Goal: Task Accomplishment & Management: Manage account settings

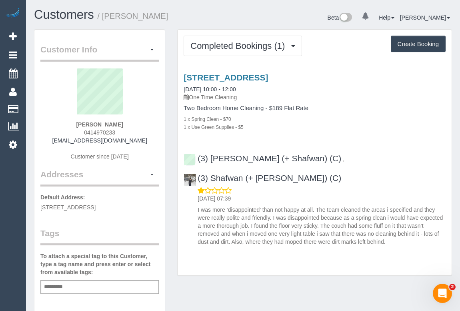
drag, startPoint x: 70, startPoint y: 121, endPoint x: 126, endPoint y: 121, distance: 56.4
click at [126, 121] on div "Ellen Kessler 0414970233 32ellen@gmail.com Customer since 2025" at bounding box center [99, 118] width 118 height 100
copy strong "Ellen Kessler"
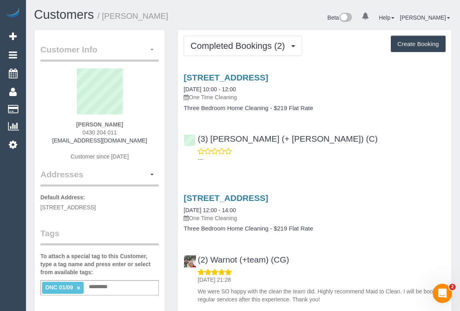
click at [152, 52] on button "button" at bounding box center [152, 50] width 14 height 12
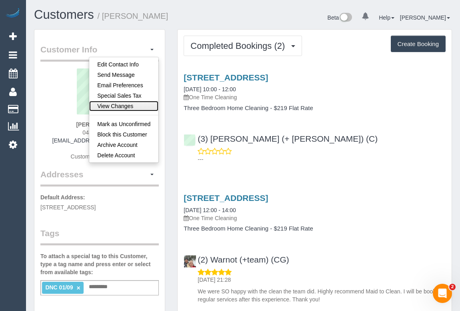
click at [134, 106] on link "View Changes" at bounding box center [123, 106] width 69 height 10
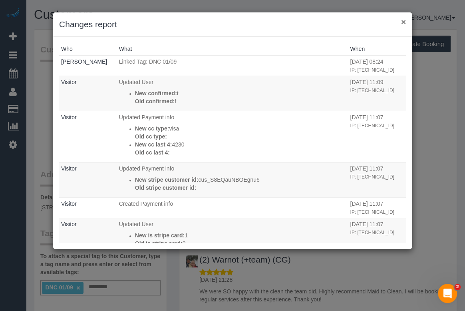
click at [403, 21] on button "×" at bounding box center [403, 22] width 5 height 8
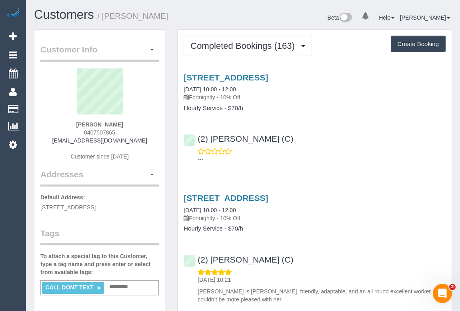
click at [301, 244] on div "[STREET_ADDRESS] [DATE] 10:00 - 12:00 Fortnightly - 10% Off Hourly Service - $7…" at bounding box center [314, 246] width 274 height 120
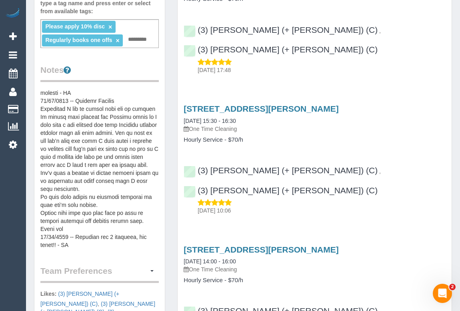
scroll to position [181, 0]
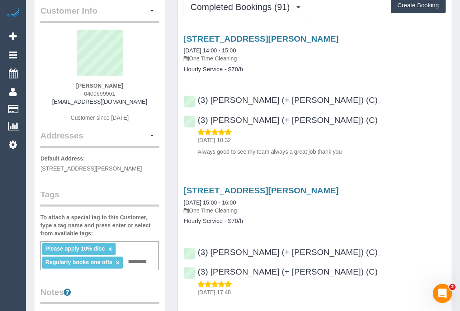
scroll to position [0, 0]
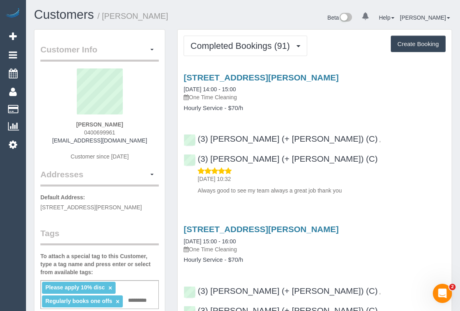
click at [352, 93] on p "One Time Cleaning" at bounding box center [314, 97] width 262 height 8
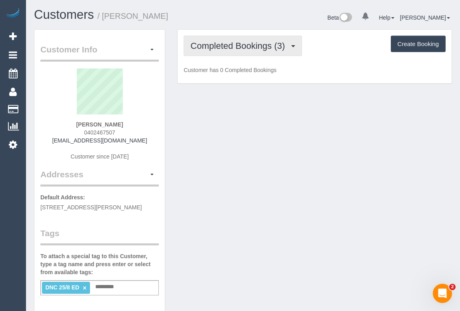
click at [233, 52] on button "Completed Bookings (3)" at bounding box center [242, 46] width 118 height 20
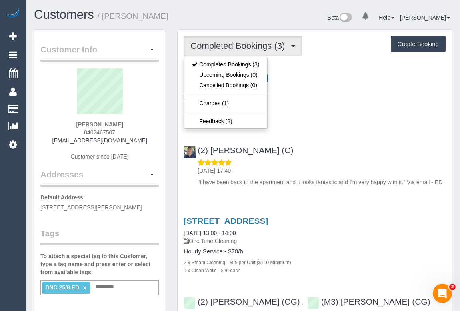
click at [327, 118] on div "6 x Clean Walls - $29 each" at bounding box center [314, 119] width 262 height 8
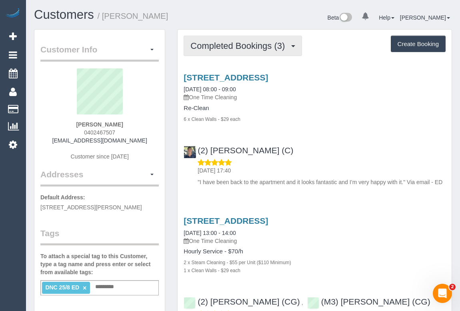
click at [252, 38] on button "Completed Bookings (3)" at bounding box center [242, 46] width 118 height 20
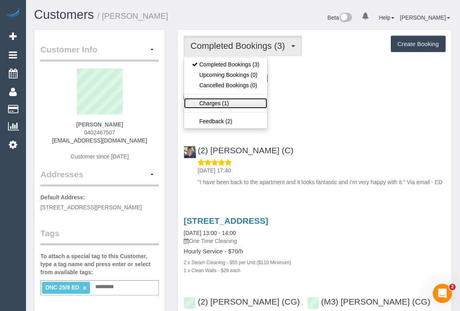
click at [213, 103] on link "Charges (1)" at bounding box center [225, 103] width 83 height 10
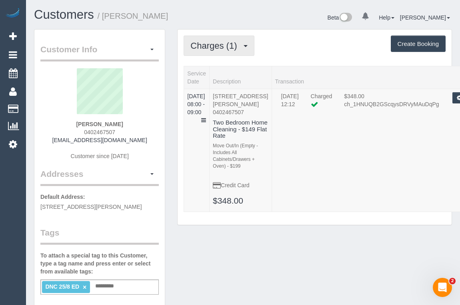
click at [217, 48] on span "Charges (1)" at bounding box center [215, 46] width 50 height 10
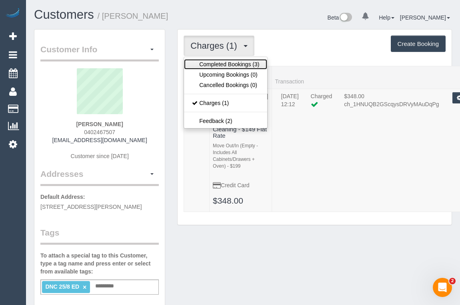
click at [218, 64] on link "Completed Bookings (3)" at bounding box center [225, 64] width 83 height 10
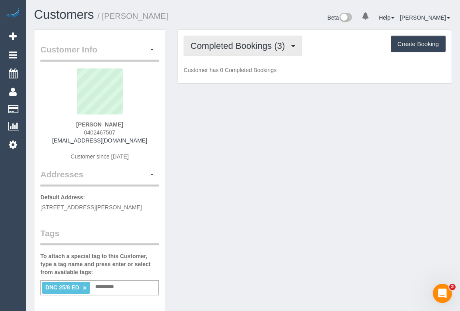
click at [241, 48] on span "Completed Bookings (3)" at bounding box center [239, 46] width 98 height 10
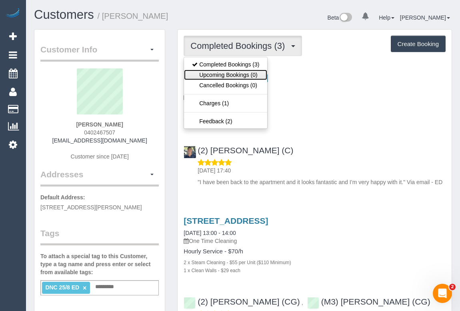
click at [223, 74] on link "Upcoming Bookings (0)" at bounding box center [225, 75] width 83 height 10
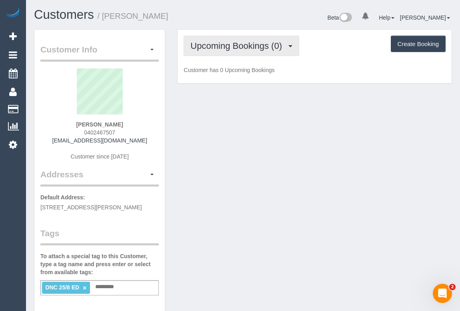
click at [235, 48] on span "Upcoming Bookings (0)" at bounding box center [238, 46] width 96 height 10
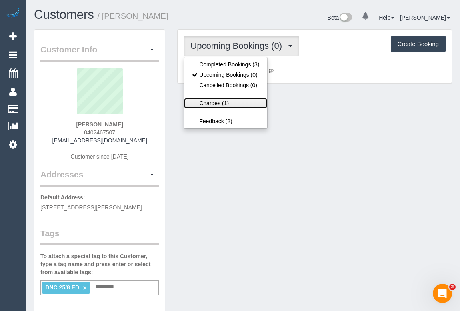
click at [208, 101] on link "Charges (1)" at bounding box center [225, 103] width 83 height 10
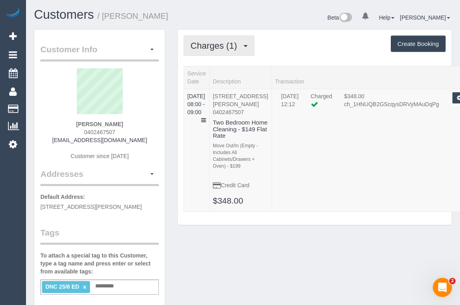
click at [211, 48] on span "Charges (1)" at bounding box center [215, 46] width 50 height 10
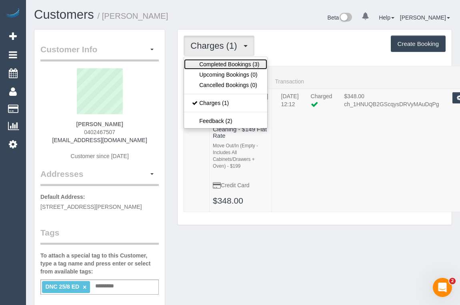
click at [211, 66] on link "Completed Bookings (3)" at bounding box center [225, 64] width 83 height 10
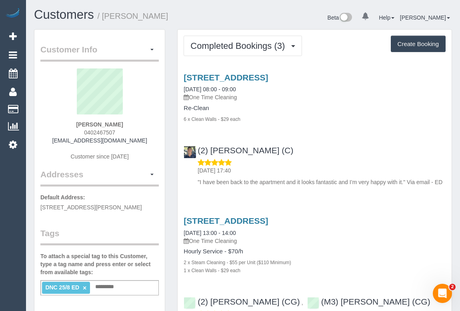
click at [328, 129] on div "57 Dover St, Flemington, Unit 17, Flemington, VIC 3031 28/08/2025 08:00 - 09:00…" at bounding box center [314, 128] width 274 height 124
drag, startPoint x: 215, startPoint y: 17, endPoint x: 191, endPoint y: 56, distance: 45.7
click at [215, 17] on h1 "Customers / Matilda Mornane" at bounding box center [135, 15] width 203 height 14
click at [343, 254] on h4 "Hourly Service - $70/h" at bounding box center [314, 251] width 262 height 7
click at [331, 115] on div "6 x Clean Walls - $29 each" at bounding box center [314, 119] width 262 height 8
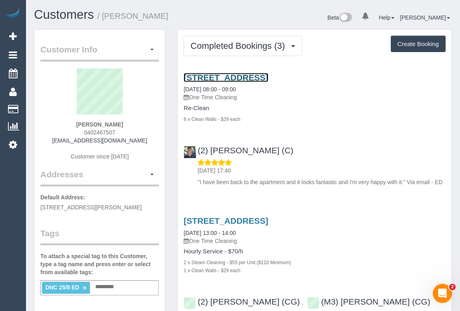
click at [267, 76] on link "57 Dover St, Flemington, Unit 17, Flemington, VIC 3031" at bounding box center [225, 77] width 84 height 9
click at [306, 120] on div "6 x Clean Walls - $29 each" at bounding box center [314, 119] width 262 height 8
click at [243, 76] on link "57 Dover St, Flemington, Unit 17, Flemington, VIC 3031" at bounding box center [225, 77] width 84 height 9
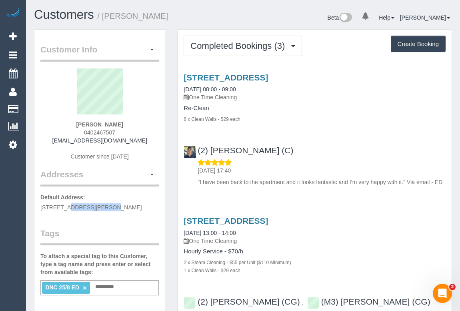
drag, startPoint x: 40, startPoint y: 203, endPoint x: 80, endPoint y: 207, distance: 39.7
click at [80, 207] on span "3/28 McLean St, Brunswick West, VIC 3055" at bounding box center [91, 207] width 102 height 6
copy span "3/28 McLean St"
drag, startPoint x: 83, startPoint y: 205, endPoint x: 123, endPoint y: 204, distance: 40.0
click at [123, 204] on span "3/28 McLean St, Brunswick West, VIC 3055" at bounding box center [91, 207] width 102 height 6
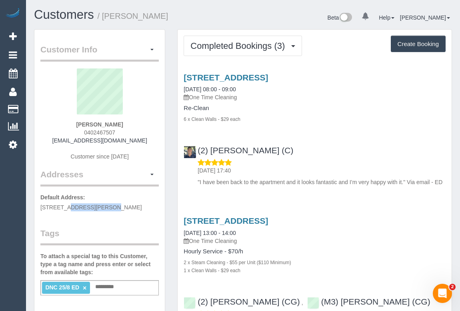
copy span "Brunswick West"
drag, startPoint x: 124, startPoint y: 205, endPoint x: 133, endPoint y: 204, distance: 8.8
click at [133, 204] on span "3/28 McLean St, Brunswick West, VIC 3055" at bounding box center [91, 207] width 102 height 6
copy span "VIC"
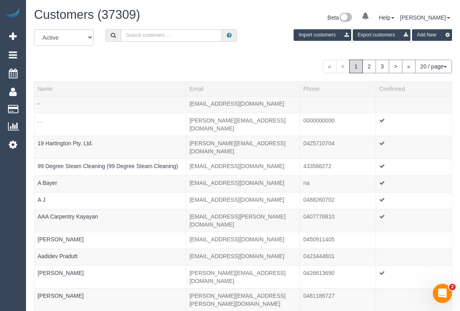
click at [160, 32] on input "text" at bounding box center [171, 35] width 101 height 12
paste input "Matilda Mornane"
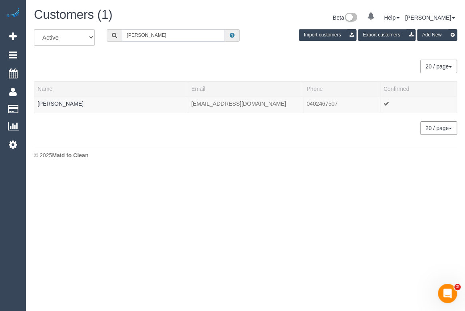
type input "matilda mornane"
click at [62, 100] on link "Matilda Mornane" at bounding box center [61, 103] width 46 height 6
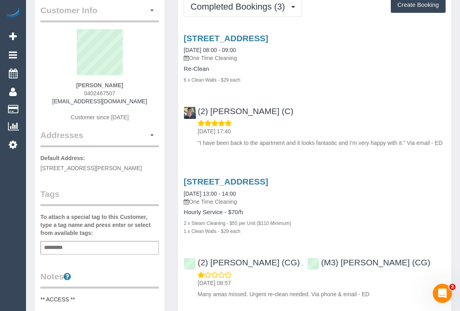
scroll to position [109, 0]
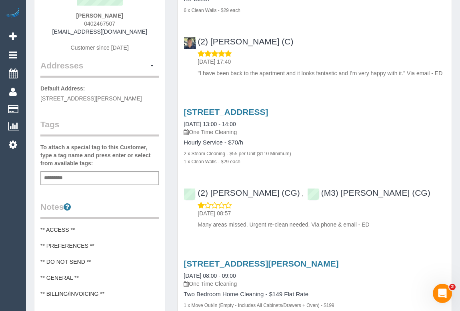
drag, startPoint x: 136, startPoint y: 96, endPoint x: 152, endPoint y: 96, distance: 15.6
click at [152, 96] on p "Default Address: 3/28 McLean St, Brunswick West, VIC 3055" at bounding box center [99, 93] width 118 height 18
copy span "3055"
drag, startPoint x: 80, startPoint y: 22, endPoint x: 120, endPoint y: 21, distance: 40.4
click at [120, 21] on div "Matilda Mornane 0402467507 matilda.mornane@gmail.com Customer since 2020" at bounding box center [99, 10] width 118 height 100
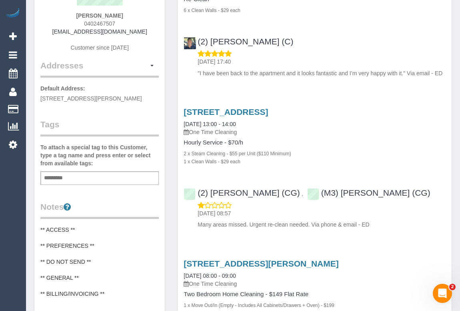
copy span "0402467507"
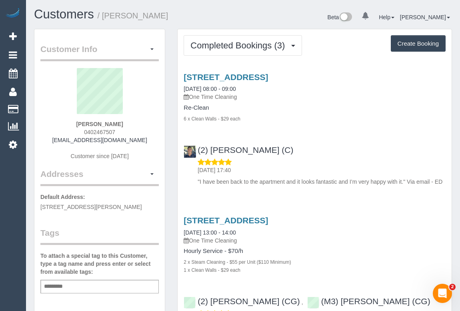
scroll to position [0, 0]
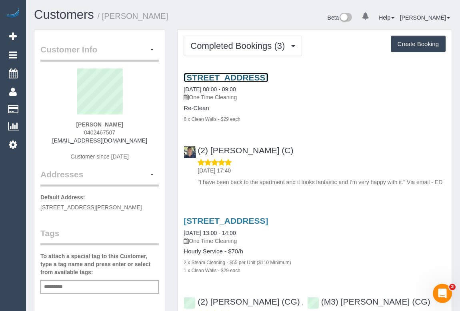
click at [257, 77] on link "57 Dover St, Flemington, Unit 17, Flemington, VIC 3031" at bounding box center [225, 77] width 84 height 9
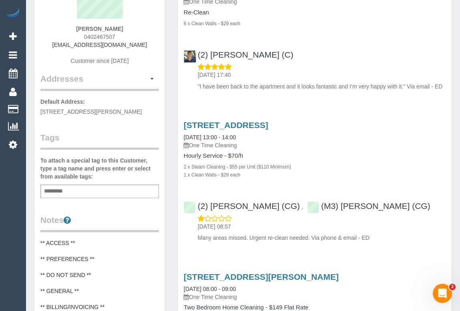
scroll to position [109, 0]
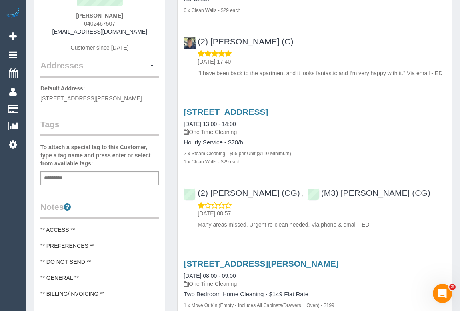
drag, startPoint x: 187, startPoint y: 140, endPoint x: 222, endPoint y: 142, distance: 35.2
click at [222, 142] on div "57 Dover St, Flemington, Unit 17, Flemington, VIC 3031 25/08/2025 13:00 - 14:00…" at bounding box center [314, 136] width 274 height 58
copy h4 "Hourly Service"
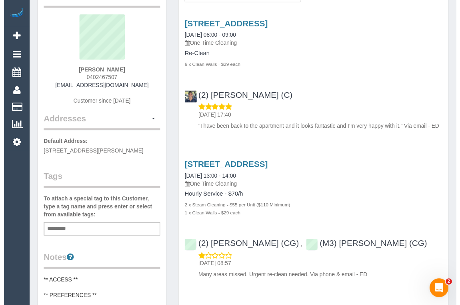
scroll to position [0, 0]
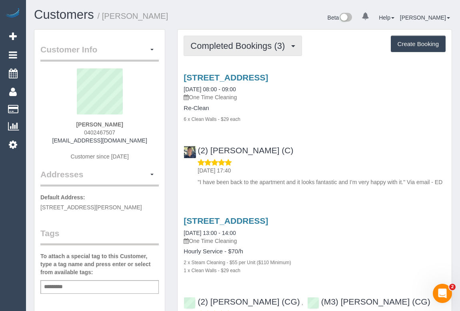
drag, startPoint x: 231, startPoint y: 48, endPoint x: 225, endPoint y: 56, distance: 10.1
click at [231, 48] on span "Completed Bookings (3)" at bounding box center [239, 46] width 98 height 10
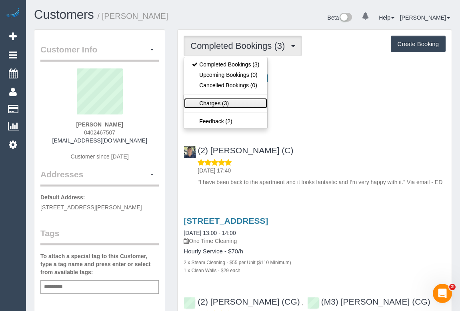
click at [205, 100] on link "Charges (3)" at bounding box center [225, 103] width 83 height 10
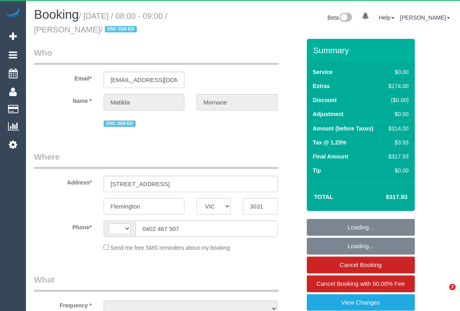
select select "VIC"
select select "string:AU"
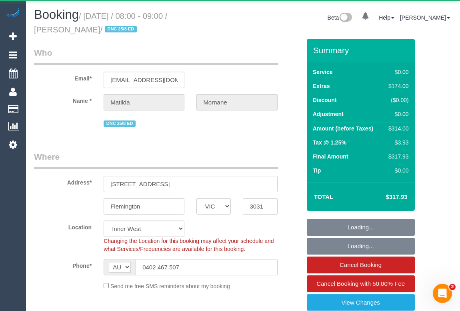
select select "object:808"
select select "string:stripe-pm_1RsFsd2GScqysDRVgSeO7wtR"
select select "number:29"
select select "number:14"
select select "number:18"
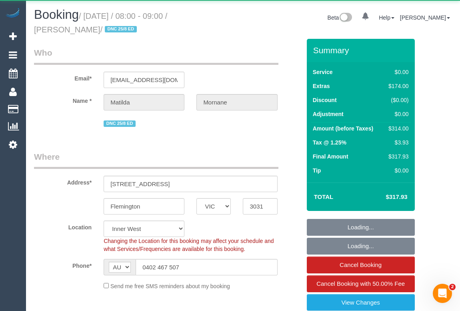
select select "number:24"
select select "number:13"
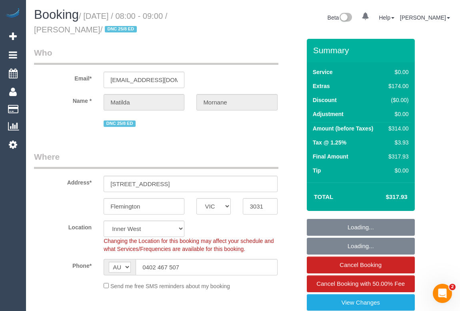
select select "object:1491"
click at [239, 131] on fieldset "Who Email* matilda.mornane@gmail.com Name * Matilda Mornane DNC 25/8 ED" at bounding box center [167, 91] width 267 height 88
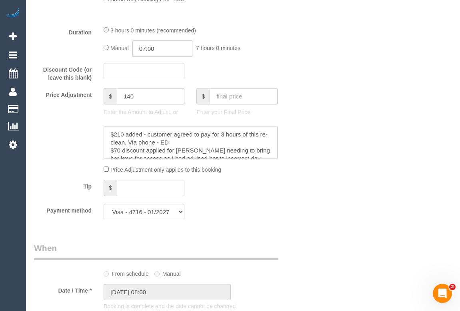
scroll to position [14, 0]
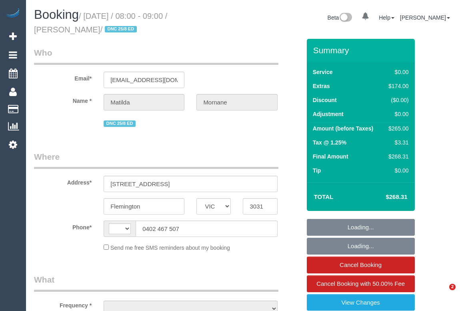
select select "VIC"
select select "string:AU"
select select "string:stripe-pm_1RsFsd2GScqysDRVgSeO7wtR"
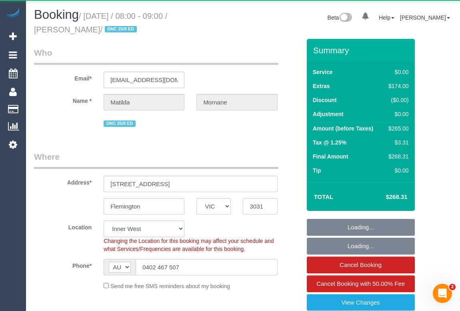
select select "number:29"
select select "number:14"
select select "number:18"
select select "number:24"
select select "number:13"
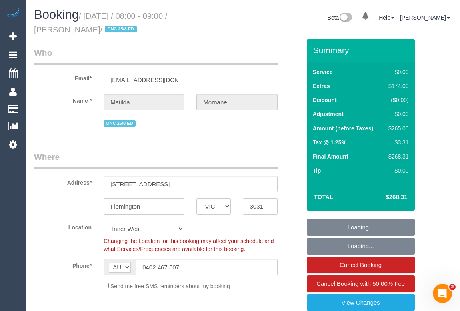
select select "object:813"
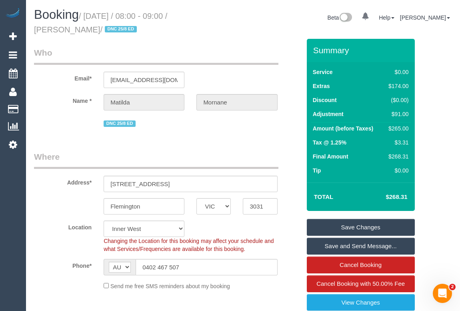
drag, startPoint x: 207, startPoint y: 14, endPoint x: 64, endPoint y: 26, distance: 144.0
click at [64, 26] on small "/ August 28, 2025 / 08:00 - 09:00 / Matilda Mornane / DNC 25/8 ED" at bounding box center [100, 23] width 133 height 22
copy small "Matilda Mornane"
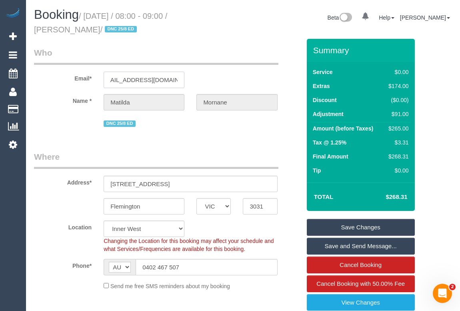
drag, startPoint x: 110, startPoint y: 80, endPoint x: 235, endPoint y: 84, distance: 126.0
click at [235, 84] on div "Email* matilda.mornane@gmail.com" at bounding box center [167, 67] width 279 height 41
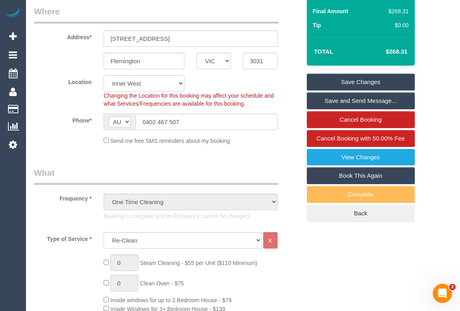
scroll to position [0, 0]
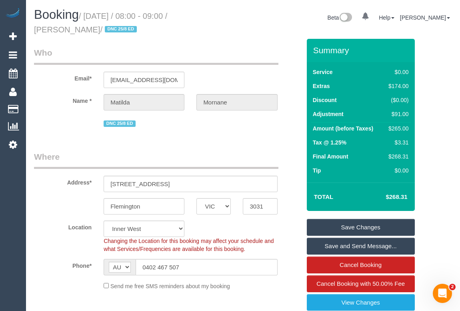
drag, startPoint x: 207, startPoint y: 14, endPoint x: 67, endPoint y: 29, distance: 140.7
click at [67, 29] on small "/ August 28, 2025 / 08:00 - 09:00 / Matilda Mornane / DNC 25/8 ED" at bounding box center [100, 23] width 133 height 22
copy small "Matilda Mornane"
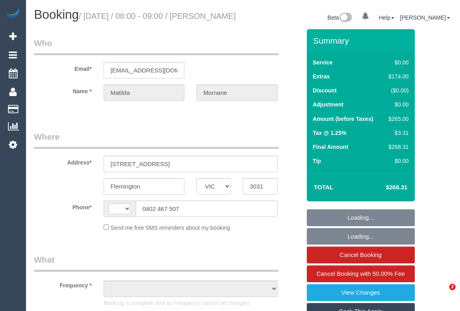
select select "VIC"
select select "object:290"
select select "string:AU"
select select "string:stripe-pm_1RsFsd2GScqysDRVgSeO7wtR"
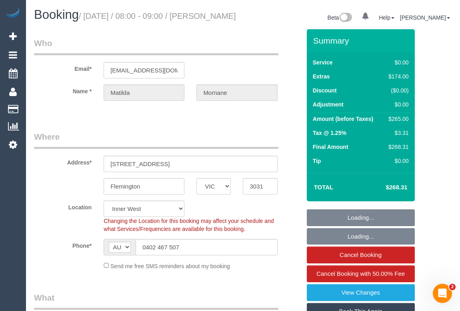
select select "object:601"
select select "number:29"
select select "number:14"
select select "number:18"
select select "number:24"
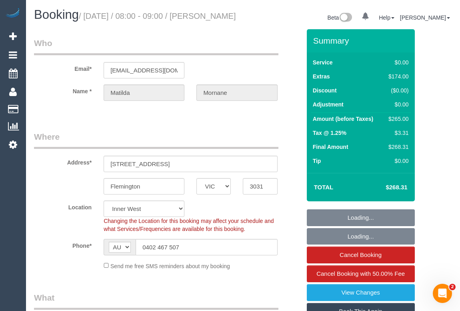
select select "number:13"
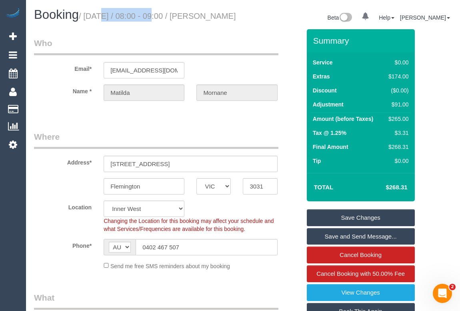
drag, startPoint x: 87, startPoint y: 17, endPoint x: 144, endPoint y: 16, distance: 57.2
click at [144, 16] on small "/ [DATE] / 08:00 - 09:00 / [PERSON_NAME]" at bounding box center [157, 16] width 157 height 9
copy small "August 28, 2025"
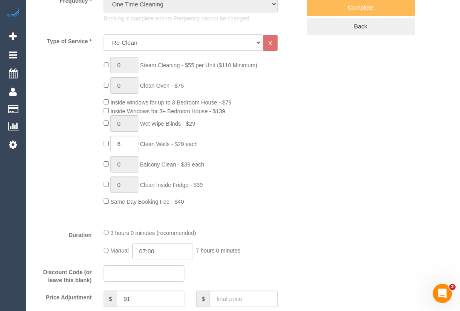
scroll to position [327, 0]
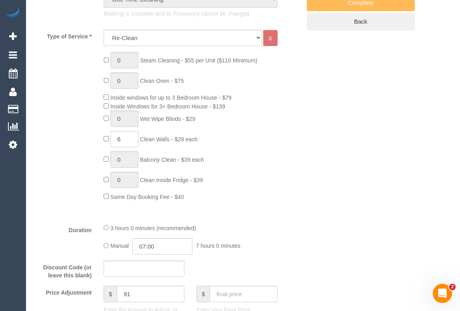
drag, startPoint x: 143, startPoint y: 148, endPoint x: 172, endPoint y: 148, distance: 28.8
click at [172, 142] on span "Clean Walls - $29 each" at bounding box center [169, 139] width 58 height 6
copy span "Clean Walls"
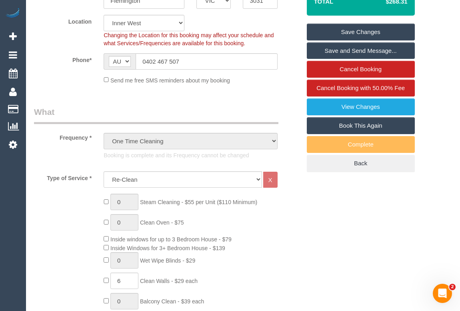
scroll to position [145, 0]
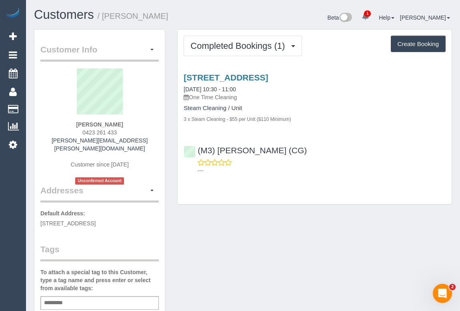
click at [261, 255] on div "Customer Info Edit Contact Info Send Message Email Preferences Special Sales Ta…" at bounding box center [243, 305] width 430 height 552
click at [229, 233] on div "Customer Info Edit Contact Info Send Message Email Preferences Special Sales Ta…" at bounding box center [243, 305] width 430 height 552
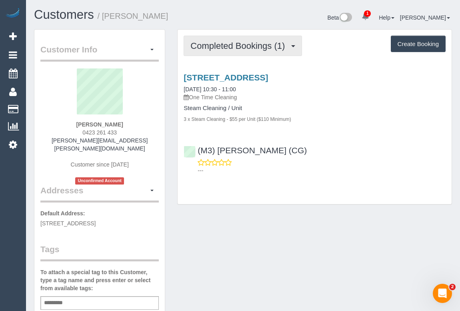
click at [239, 48] on span "Completed Bookings (1)" at bounding box center [239, 46] width 98 height 10
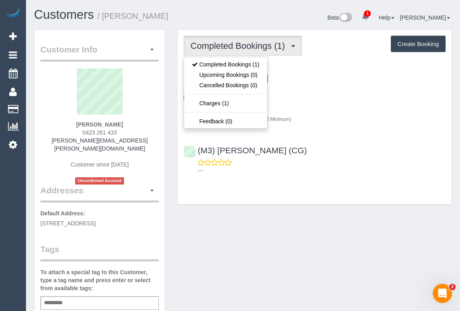
click at [332, 136] on div "[STREET_ADDRESS] [DATE] 10:30 - 11:00 One Time Cleaning Steam Cleaning / Unit 3…" at bounding box center [314, 122] width 274 height 112
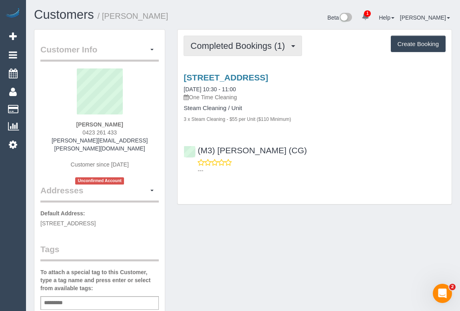
click at [235, 43] on span "Completed Bookings (1)" at bounding box center [239, 46] width 98 height 10
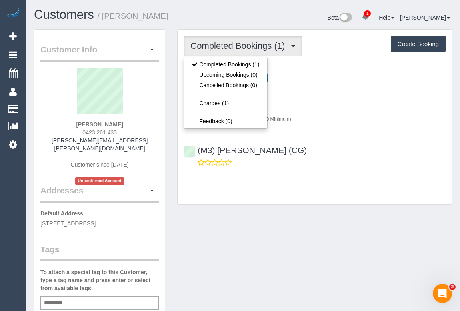
click at [319, 112] on div "Steam Cleaning / Unit 3 x Steam Cleaning - $55 per Unit ($110 Minimum)" at bounding box center [314, 114] width 262 height 18
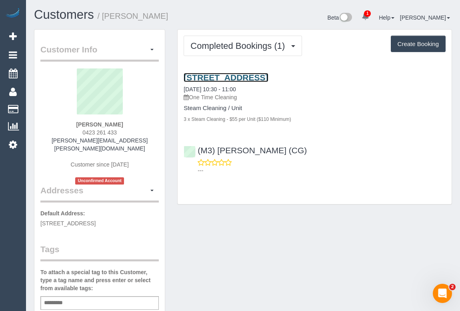
click at [268, 73] on link "[STREET_ADDRESS]" at bounding box center [225, 77] width 84 height 9
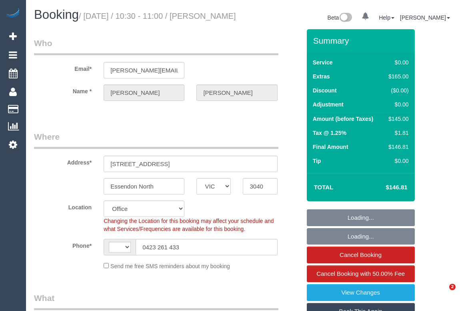
select select "VIC"
select select "string:AU"
select select "object:2012"
select select "string:stripe-pm_1S0WQq2GScqysDRVeKxvD6Oy"
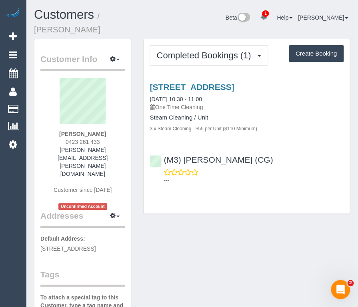
drag, startPoint x: 57, startPoint y: 134, endPoint x: 104, endPoint y: 135, distance: 47.2
click at [104, 135] on div "[PERSON_NAME] 0423 261 433 [PERSON_NAME][EMAIL_ADDRESS][PERSON_NAME][DOMAIN_NAM…" at bounding box center [82, 144] width 84 height 132
copy strong "Tony Mammone"
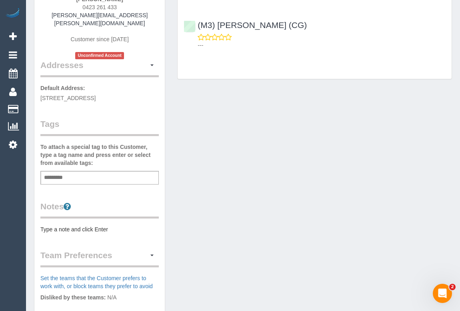
scroll to position [51, 0]
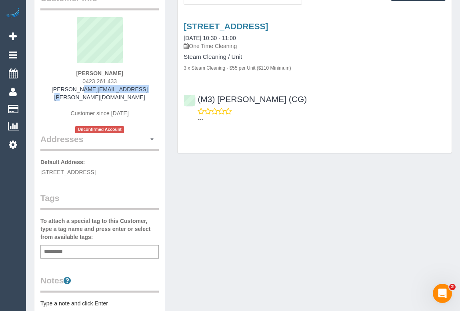
drag, startPoint x: 59, startPoint y: 90, endPoint x: 139, endPoint y: 90, distance: 79.6
click at [139, 90] on div "Tony Mammone 0423 261 433 tony.mammone@fake.com Customer since 2025 Unconfirmed…" at bounding box center [99, 75] width 118 height 116
copy link "[PERSON_NAME][EMAIL_ADDRESS][PERSON_NAME][DOMAIN_NAME]"
drag, startPoint x: 41, startPoint y: 164, endPoint x: 82, endPoint y: 167, distance: 41.2
click at [82, 167] on div "Customer Info Edit Contact Info Send Message Email Preferences Special Sales Ta…" at bounding box center [99, 249] width 130 height 543
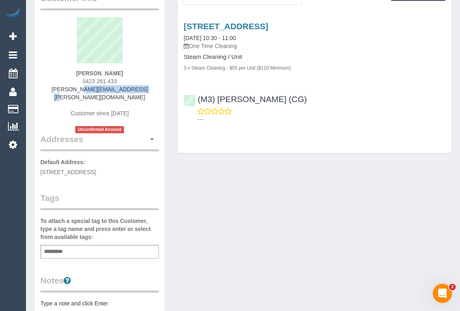
copy span "[STREET_ADDRESS]"
drag, startPoint x: 86, startPoint y: 161, endPoint x: 125, endPoint y: 160, distance: 38.8
click at [96, 169] on span "2a Kerferd Street, Essendon North, VIC 3040" at bounding box center [67, 172] width 55 height 6
copy span "Essendon North"
click at [237, 272] on div "Customer Info Edit Contact Info Send Message Email Preferences Special Sales Ta…" at bounding box center [243, 254] width 430 height 552
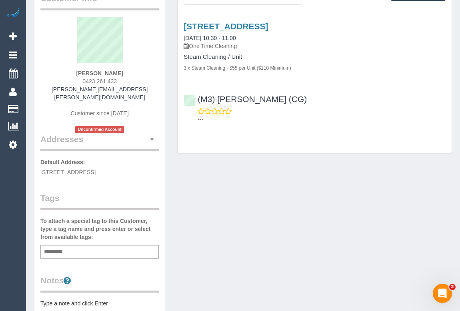
drag, startPoint x: 129, startPoint y: 161, endPoint x: 139, endPoint y: 161, distance: 10.4
click at [96, 169] on span "2a Kerferd Street, Essendon North, VIC 3040" at bounding box center [67, 172] width 55 height 6
copy span "VIC"
drag, startPoint x: 154, startPoint y: 163, endPoint x: 140, endPoint y: 163, distance: 13.6
click at [140, 163] on p "Default Address: 2a Kerferd Street, Essendon North, VIC 3040" at bounding box center [99, 167] width 118 height 18
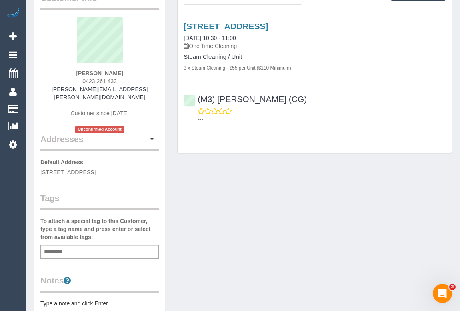
copy span "3040"
drag, startPoint x: 80, startPoint y: 82, endPoint x: 126, endPoint y: 78, distance: 46.1
click at [126, 78] on div "Tony Mammone 0423 261 433 tony.mammone@fake.com Customer since 2025 Unconfirmed…" at bounding box center [99, 75] width 118 height 116
copy span "0423 261 433"
drag, startPoint x: 191, startPoint y: 45, endPoint x: 253, endPoint y: 44, distance: 62.0
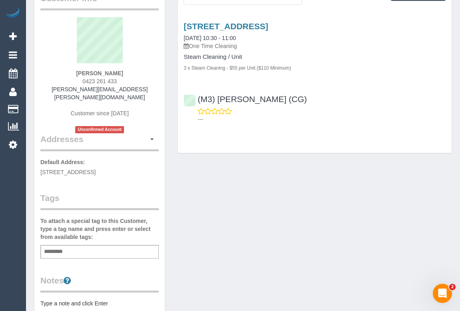
click at [253, 44] on p "One Time Cleaning" at bounding box center [314, 46] width 262 height 8
copy p "One Time Cleaning"
drag, startPoint x: 183, startPoint y: 56, endPoint x: 226, endPoint y: 54, distance: 43.3
click at [226, 54] on div "2a Kerferd Street, Essendon North, VIC 3040 27/08/2025 10:30 - 11:00 One Time C…" at bounding box center [314, 47] width 274 height 50
copy h4 "Steam Cleaning"
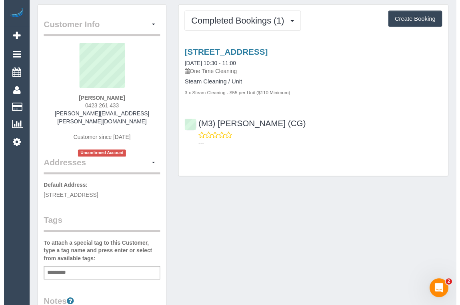
scroll to position [0, 0]
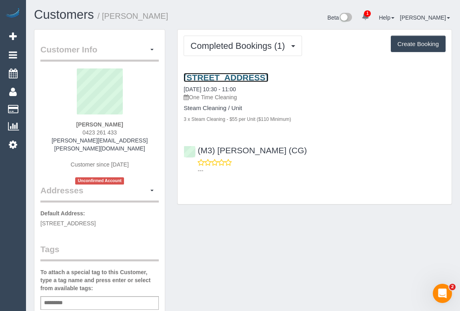
click at [235, 78] on link "2a Kerferd Street, Essendon North, VIC 3040" at bounding box center [225, 77] width 84 height 9
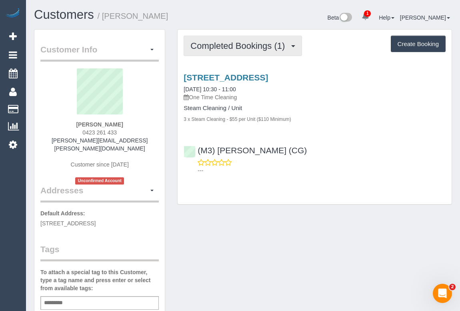
click at [234, 51] on button "Completed Bookings (1)" at bounding box center [242, 46] width 118 height 20
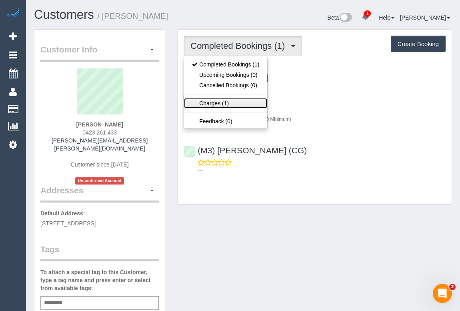
click at [215, 105] on link "Charges (1)" at bounding box center [225, 103] width 83 height 10
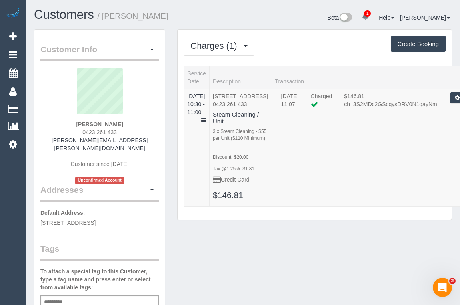
drag, startPoint x: 80, startPoint y: 132, endPoint x: 130, endPoint y: 132, distance: 49.6
click at [130, 132] on div "Tony Mammone 0423 261 433 tony.mammone@fake.com Customer since 2025 Unconfirmed…" at bounding box center [99, 126] width 118 height 116
copy span "0423 261 433"
drag, startPoint x: 217, startPoint y: 48, endPoint x: 219, endPoint y: 70, distance: 21.6
click at [217, 48] on span "Charges (1)" at bounding box center [215, 46] width 50 height 10
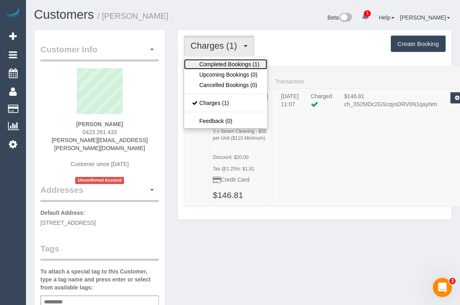
click at [221, 63] on link "Completed Bookings (1)" at bounding box center [225, 64] width 83 height 10
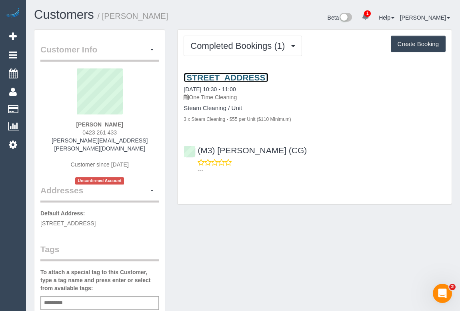
click at [239, 74] on link "2a Kerferd Street, Essendon North, VIC 3040" at bounding box center [225, 77] width 84 height 9
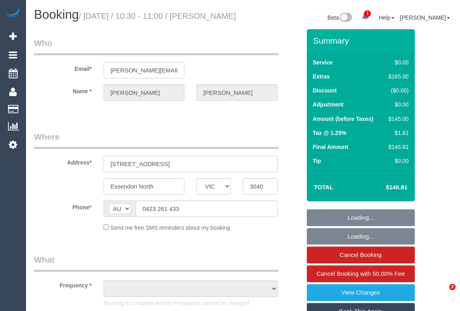
select select "VIC"
select select "object:567"
select select "string:stripe-pm_1S0WQq2GScqysDRVeKxvD6Oy"
select select "number:28"
select select "number:14"
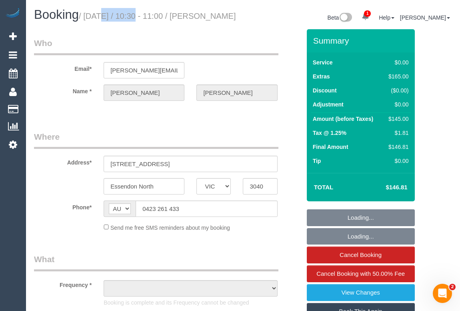
select select "number:19"
select select "number:22"
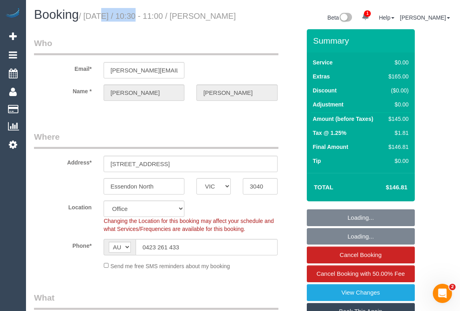
select select "object:720"
click at [144, 16] on small "/ [DATE] / 10:30 - 11:00 / [PERSON_NAME]" at bounding box center [157, 16] width 157 height 9
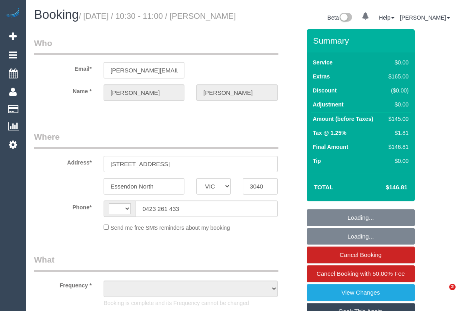
select select "VIC"
select select "object:322"
select select "string:stripe-pm_1S0WQq2GScqysDRVeKxvD6Oy"
select select "number:28"
select select "number:14"
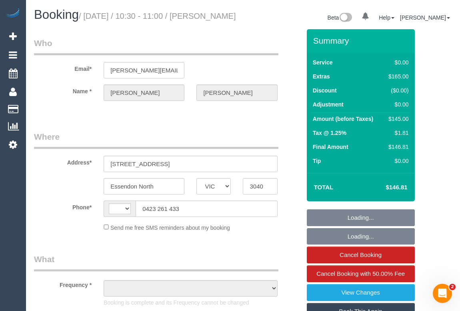
select select "number:19"
select select "number:22"
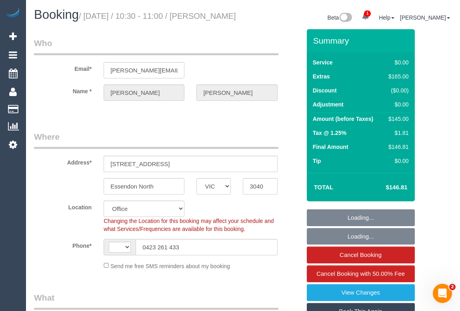
select select "object:496"
select select "string:AU"
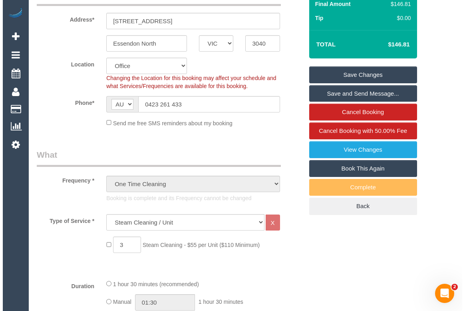
scroll to position [145, 0]
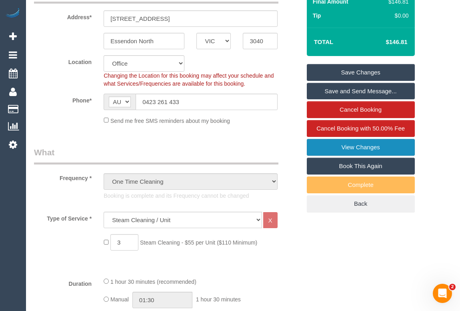
click at [355, 155] on link "View Changes" at bounding box center [361, 147] width 108 height 17
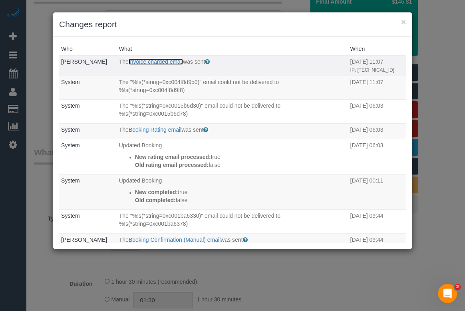
click at [177, 60] on link "Invoice charged email" at bounding box center [156, 61] width 54 height 6
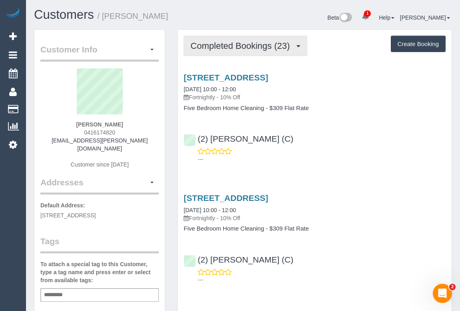
click at [242, 47] on span "Completed Bookings (23)" at bounding box center [241, 46] width 103 height 10
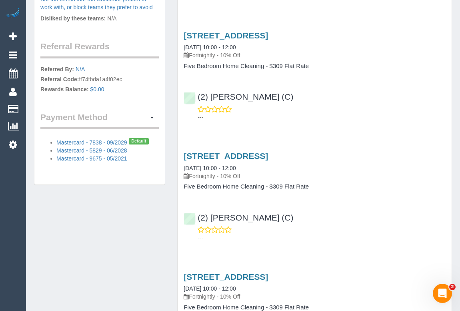
scroll to position [400, 0]
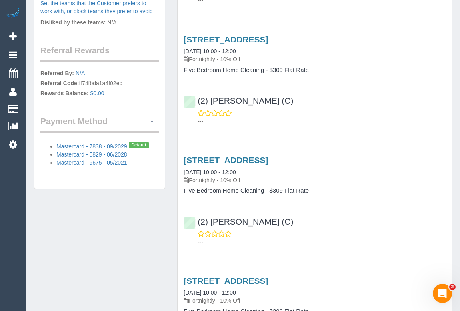
click at [152, 115] on button "button" at bounding box center [152, 121] width 14 height 12
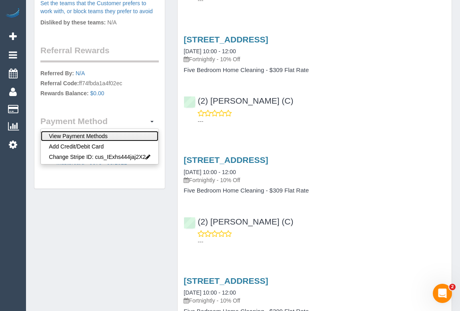
click at [90, 131] on link "View Payment Methods" at bounding box center [100, 136] width 118 height 10
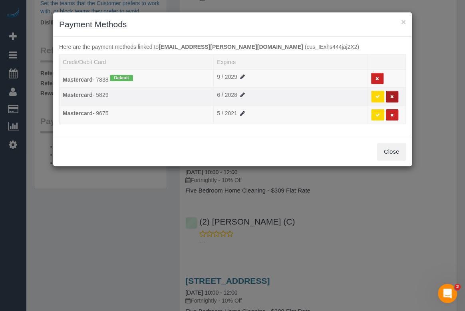
click at [392, 98] on icon at bounding box center [393, 96] width 4 height 4
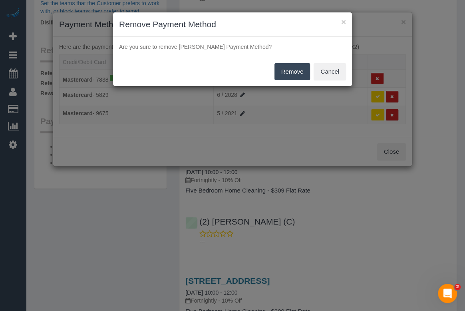
click at [295, 70] on button "Remove" at bounding box center [293, 71] width 36 height 17
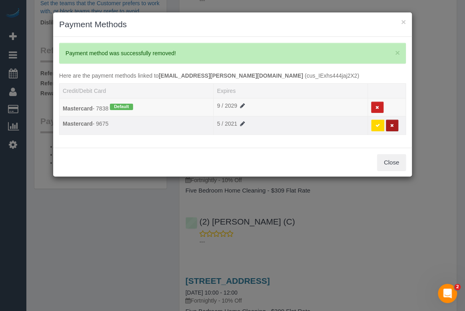
click at [393, 124] on icon at bounding box center [393, 125] width 4 height 4
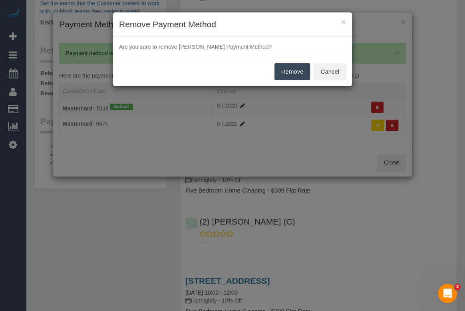
click at [288, 74] on button "Remove" at bounding box center [293, 71] width 36 height 17
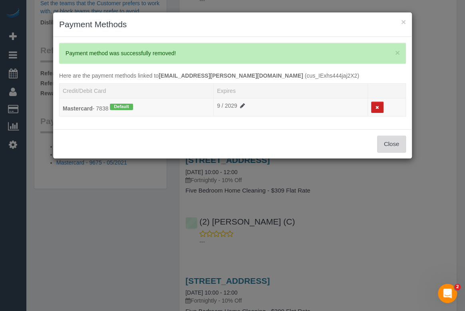
click at [390, 145] on button "Close" at bounding box center [391, 144] width 29 height 17
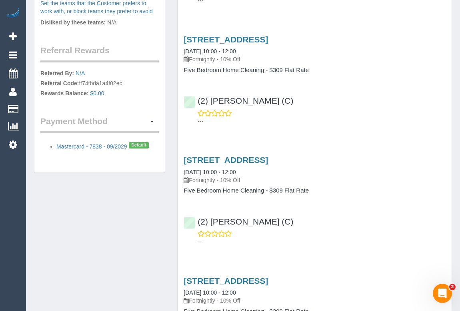
click at [341, 127] on div "1a, Park Avenue, Sandringham, VIC 3191 21/07/2025 10:00 - 12:00 Fortnightly - 1…" at bounding box center [314, 78] width 274 height 101
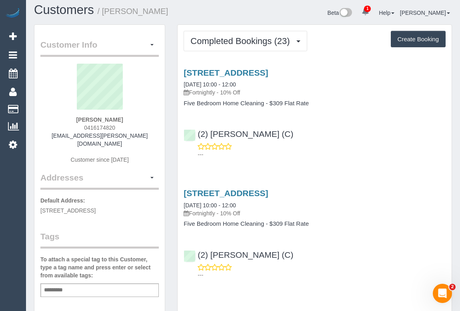
scroll to position [0, 0]
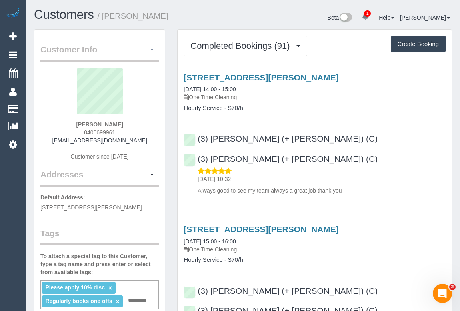
click at [148, 50] on button "button" at bounding box center [152, 50] width 14 height 12
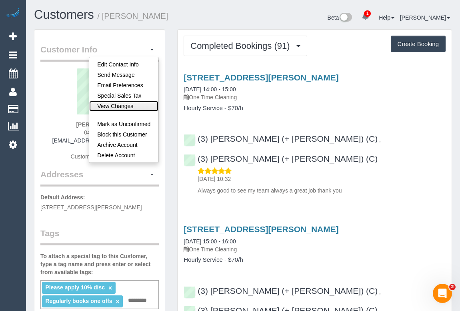
click at [113, 103] on link "View Changes" at bounding box center [123, 106] width 69 height 10
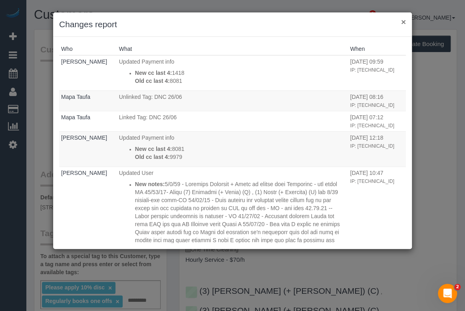
click at [403, 24] on button "×" at bounding box center [403, 22] width 5 height 8
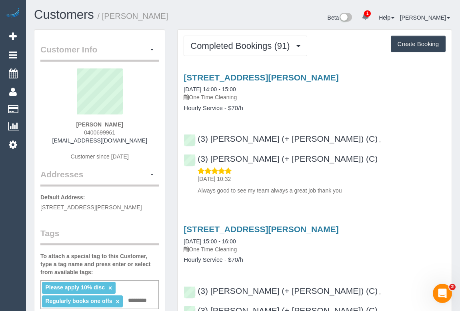
scroll to position [109, 0]
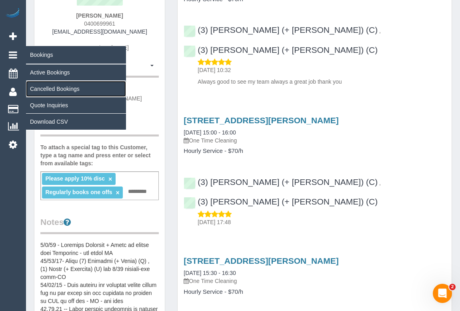
click at [42, 89] on link "Cancelled Bookings" at bounding box center [76, 89] width 100 height 16
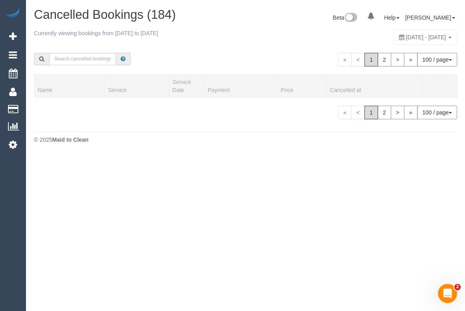
click at [248, 50] on div "« < 1 2 > » 100 / page 10 / page 20 / page 30 / page 40 / page 50 / page 100 / …" at bounding box center [355, 60] width 218 height 30
click at [271, 37] on div "Currently viewing bookings from 2025-08-31 to 2025-09-06" at bounding box center [157, 35] width 247 height 12
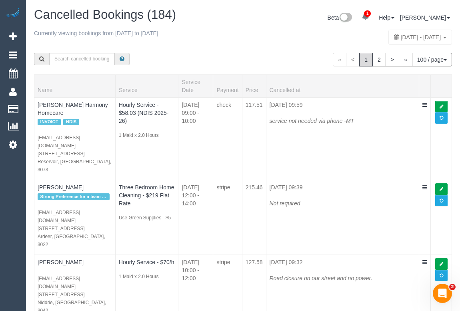
click at [401, 37] on span "August 31, 2025 - September 06, 2025" at bounding box center [421, 37] width 40 height 6
type input "**********"
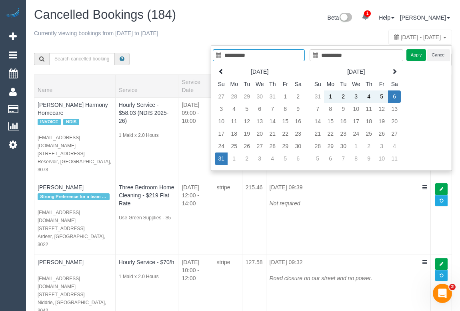
click at [250, 20] on div "Beta 1 Your Notifications You have 0 alerts × You have 1 to charge for 02/09/20…" at bounding box center [350, 18] width 215 height 21
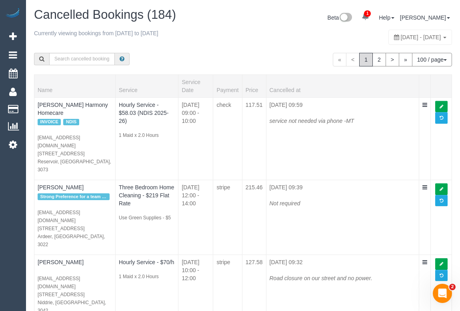
click at [401, 39] on span "August 31, 2025 - September 06, 2025" at bounding box center [421, 37] width 40 height 6
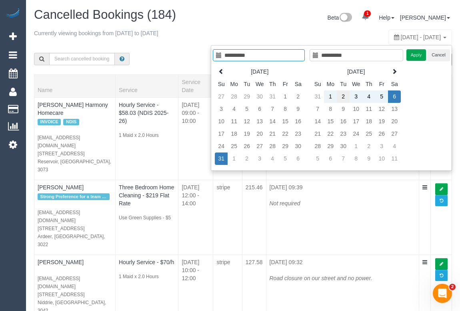
type input "**********"
click at [341, 96] on td "2" at bounding box center [343, 96] width 13 height 12
type input "**********"
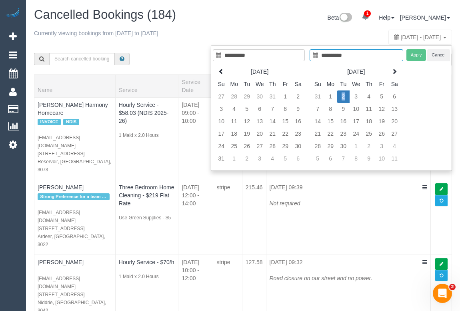
click at [341, 96] on td "2" at bounding box center [343, 96] width 13 height 12
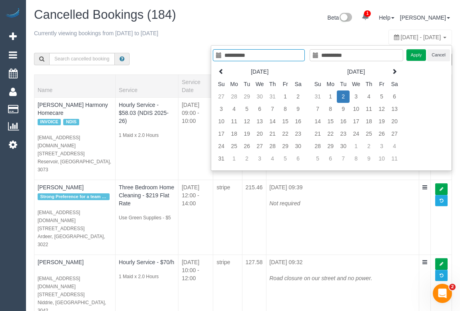
type input "**********"
click at [343, 96] on td "2" at bounding box center [343, 96] width 13 height 12
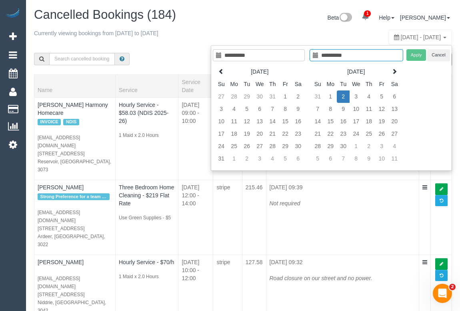
click at [416, 54] on div "Apply Cancel" at bounding box center [428, 55] width 44 height 12
click at [417, 54] on div "Apply Cancel" at bounding box center [428, 55] width 44 height 12
click at [343, 96] on td "2" at bounding box center [343, 96] width 13 height 12
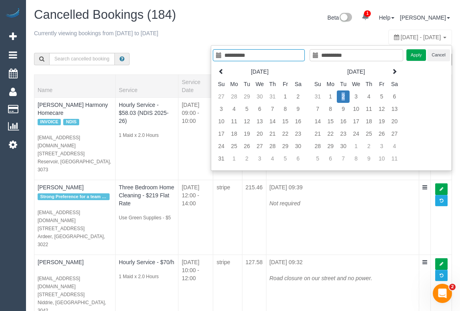
click at [343, 96] on td "2" at bounding box center [343, 96] width 13 height 12
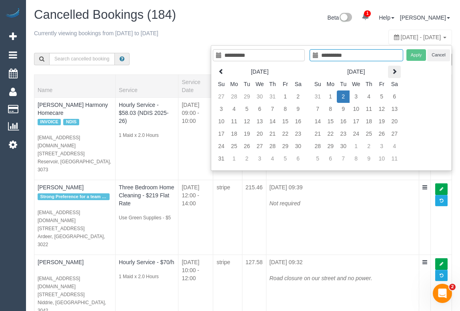
type input "**********"
click at [411, 54] on div "Apply Cancel" at bounding box center [428, 55] width 44 height 12
click at [304, 36] on div "Currently viewing bookings from 2025-08-31 to 2025-09-06 August 31, 2025 - Sept…" at bounding box center [243, 37] width 418 height 16
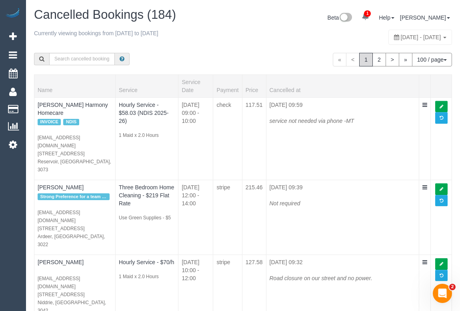
click at [401, 36] on span "August 31, 2025 - September 06, 2025" at bounding box center [421, 37] width 40 height 6
type input "**********"
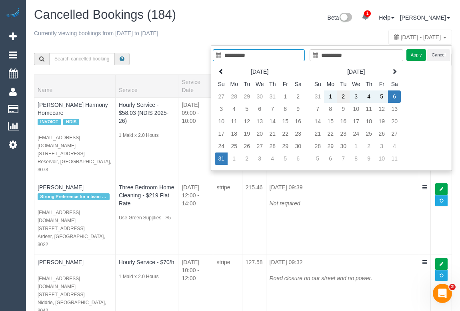
type input "**********"
click at [343, 96] on td "2" at bounding box center [343, 96] width 13 height 12
type input "**********"
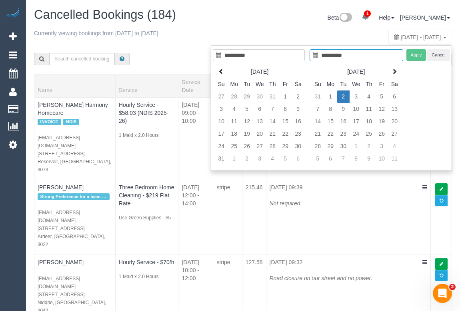
click at [343, 96] on td "2" at bounding box center [343, 96] width 13 height 12
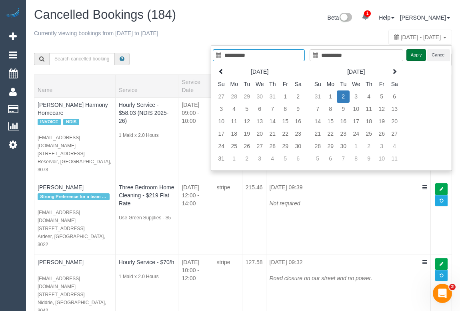
click at [415, 54] on button "Apply" at bounding box center [416, 55] width 20 height 12
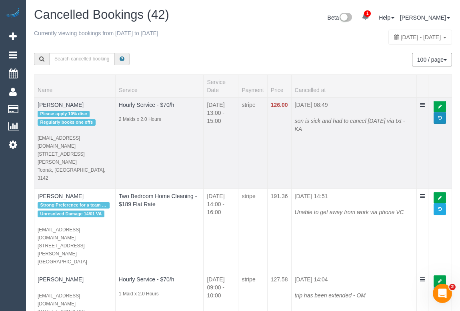
click at [439, 117] on span at bounding box center [440, 118] width 4 height 4
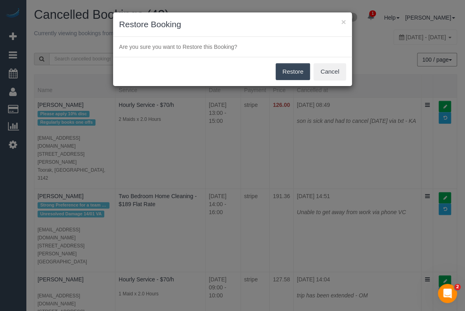
click at [289, 69] on button "Restore" at bounding box center [293, 71] width 35 height 17
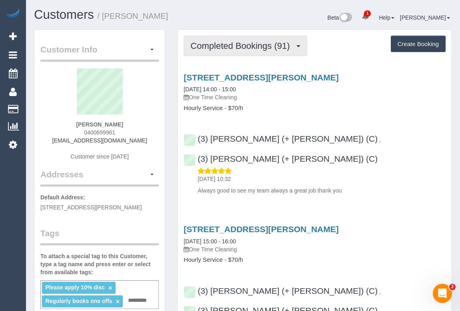
click at [238, 48] on span "Completed Bookings (91)" at bounding box center [241, 46] width 103 height 10
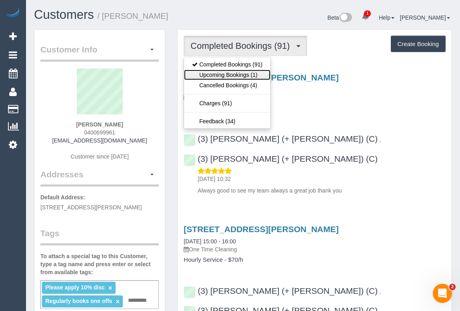
click at [236, 78] on link "Upcoming Bookings (1)" at bounding box center [227, 75] width 86 height 10
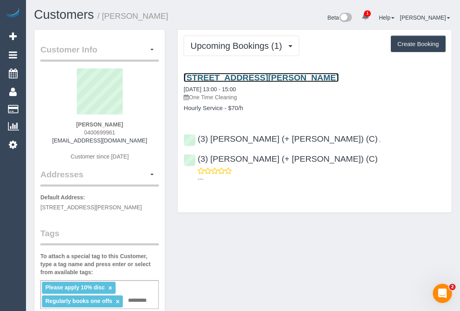
click at [266, 76] on link "7a Millicent Avenue, Toorak, VIC 3142" at bounding box center [260, 77] width 155 height 9
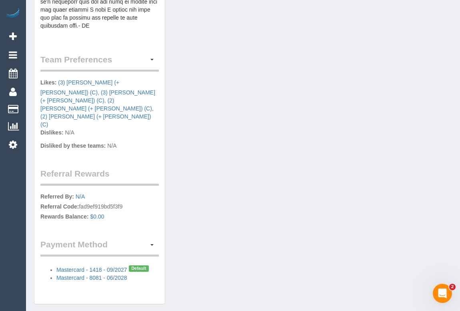
scroll to position [475, 0]
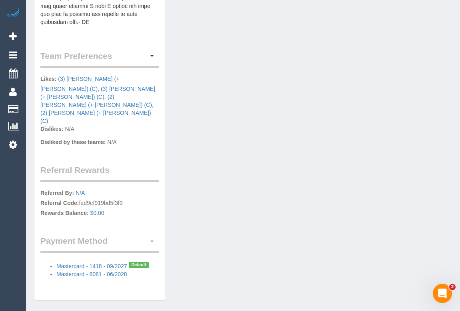
click at [152, 235] on button "button" at bounding box center [152, 241] width 14 height 12
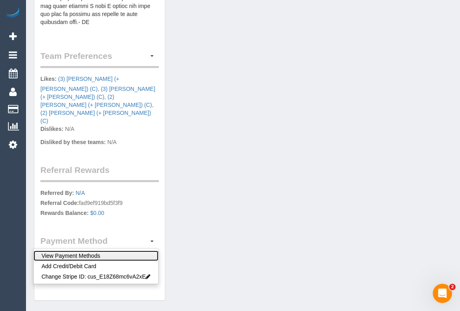
click at [115, 250] on link "View Payment Methods" at bounding box center [96, 255] width 125 height 10
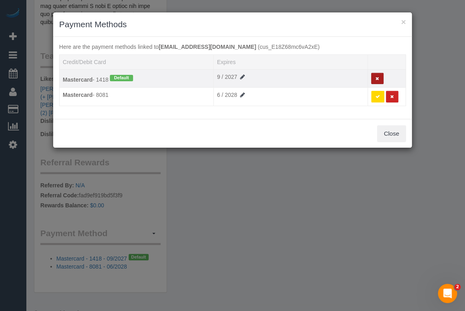
click at [378, 80] on icon at bounding box center [378, 78] width 4 height 4
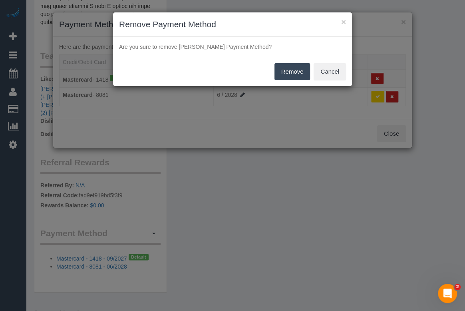
click at [293, 74] on button "Remove" at bounding box center [293, 71] width 36 height 17
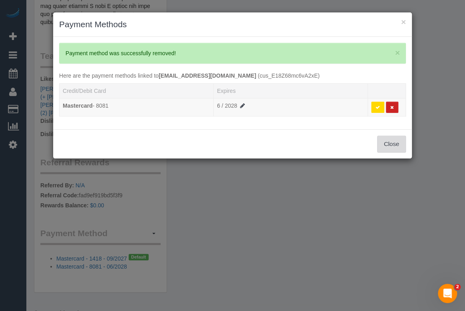
click at [390, 146] on button "Close" at bounding box center [391, 144] width 29 height 17
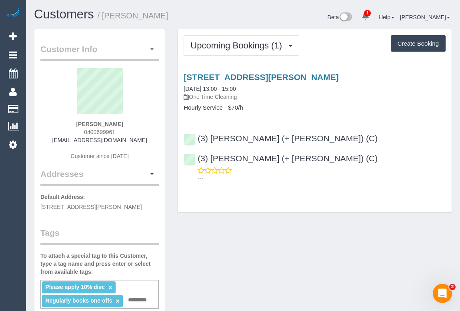
scroll to position [0, 0]
click at [323, 49] on div "Upcoming Bookings (1) Completed Bookings (91) Upcoming Bookings (1) Cancelled B…" at bounding box center [314, 46] width 262 height 20
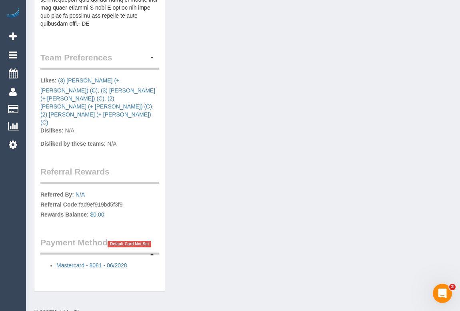
scroll to position [477, 0]
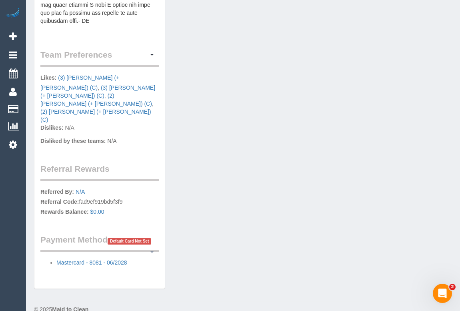
click at [152, 245] on button "button" at bounding box center [152, 251] width 14 height 12
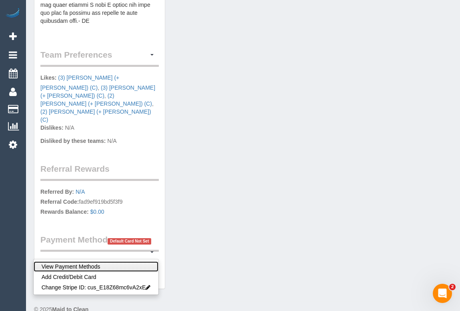
click at [102, 261] on link "View Payment Methods" at bounding box center [96, 266] width 125 height 10
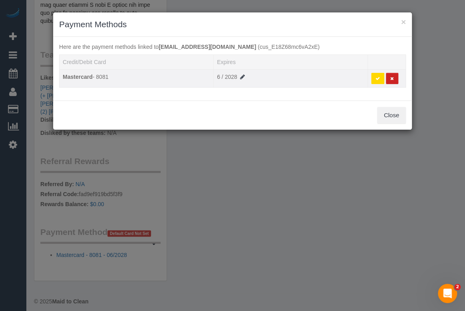
click at [375, 78] on button at bounding box center [377, 79] width 13 height 12
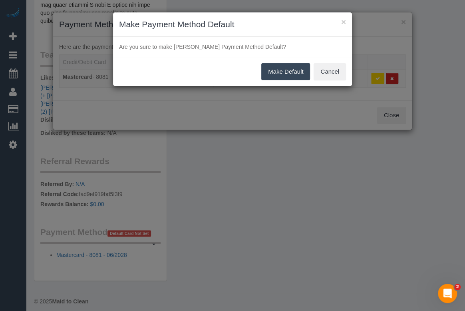
click at [277, 70] on button "Make Default" at bounding box center [285, 71] width 49 height 17
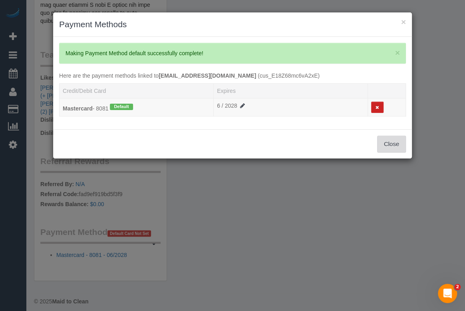
click at [396, 144] on button "Close" at bounding box center [391, 144] width 29 height 17
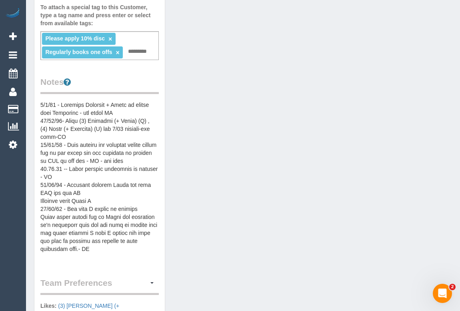
scroll to position [176, 0]
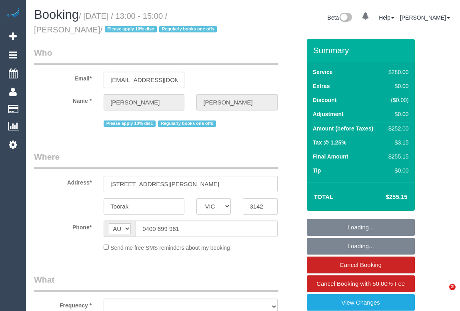
select select "VIC"
select select "2"
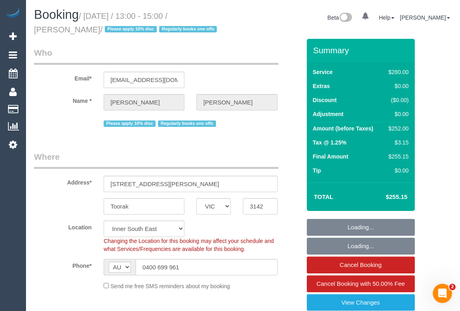
select select "string:stripe-pm_1S2hde2GScqysDRV45NP95sF"
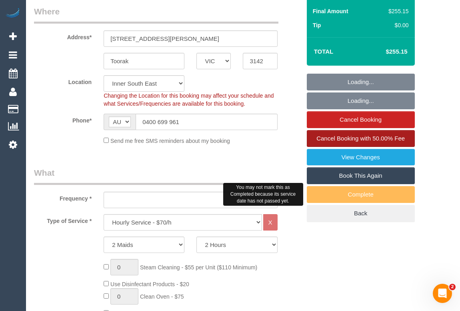
select select "object:727"
select select "number:28"
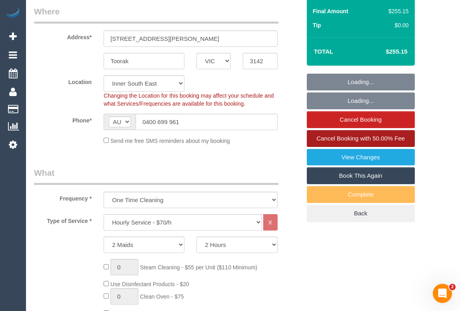
select select "object:1443"
click at [368, 136] on span "Cancel Booking with 50.00% Fee" at bounding box center [360, 138] width 88 height 7
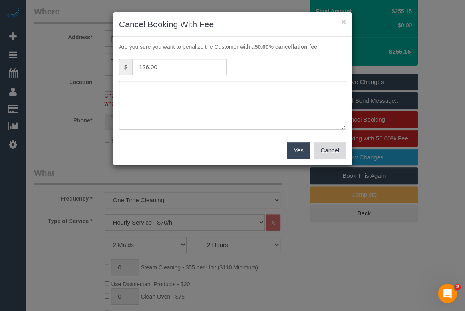
click at [325, 152] on button "Cancel" at bounding box center [330, 150] width 32 height 17
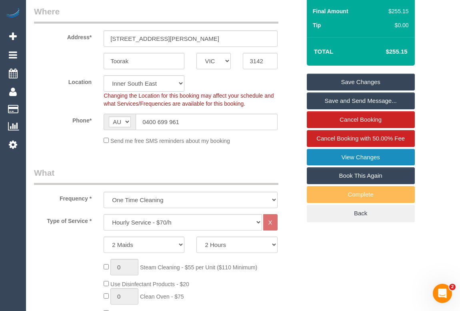
click at [351, 156] on link "View Changes" at bounding box center [361, 157] width 108 height 17
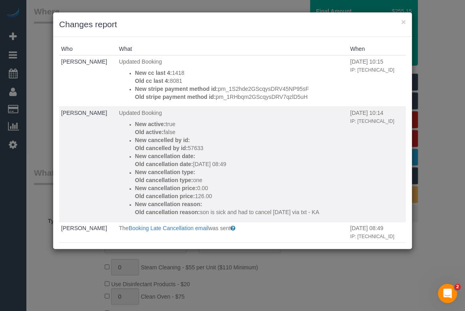
drag, startPoint x: 192, startPoint y: 211, endPoint x: 300, endPoint y: 217, distance: 108.1
click at [300, 216] on p "Old cancellation reason: son is sick and had to cancel today via txt - KA" at bounding box center [240, 212] width 211 height 8
copy p "son is sick and had to cancel today via txt - KA"
click at [401, 23] on button "×" at bounding box center [403, 22] width 5 height 8
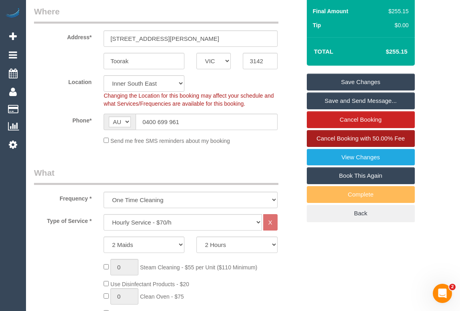
click at [343, 142] on link "Cancel Booking with 50.00% Fee" at bounding box center [361, 138] width 108 height 17
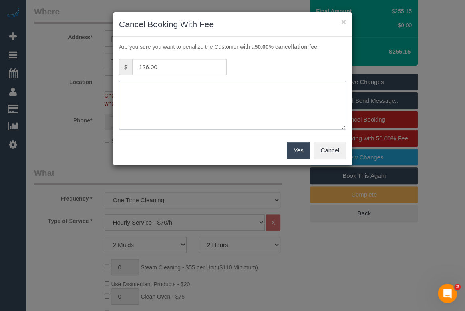
click at [196, 96] on textarea at bounding box center [232, 105] width 227 height 49
paste textarea "son is sick and had to cancel today via txt - KA"
type textarea "son is sick and had to cancel today via txt - KA"
click at [294, 150] on button "Yes" at bounding box center [298, 150] width 23 height 17
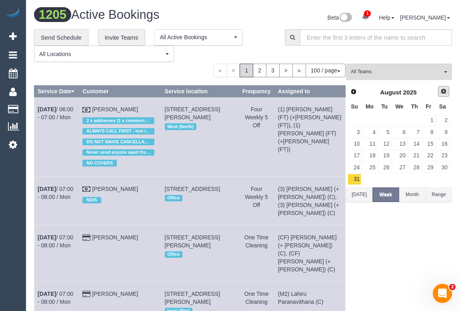
click at [442, 91] on span "Next" at bounding box center [443, 91] width 6 height 6
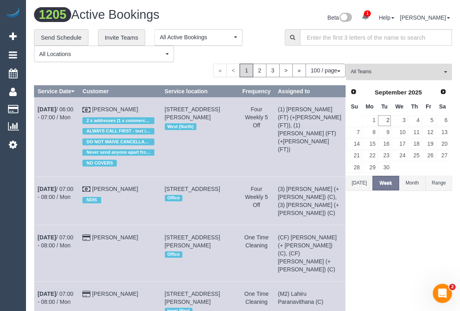
click at [379, 73] on span "All Teams" at bounding box center [396, 71] width 91 height 7
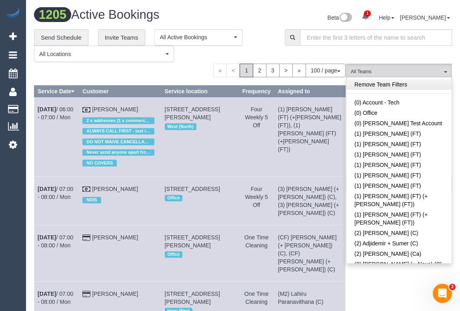
click at [404, 84] on link "Remove Team Filters" at bounding box center [398, 84] width 105 height 10
click at [393, 87] on link "Remove Team Filters" at bounding box center [398, 84] width 105 height 10
click at [265, 31] on div "**********" at bounding box center [153, 45] width 239 height 33
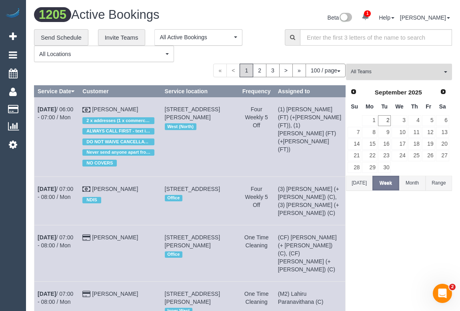
click at [367, 71] on span "All Teams" at bounding box center [396, 71] width 91 height 7
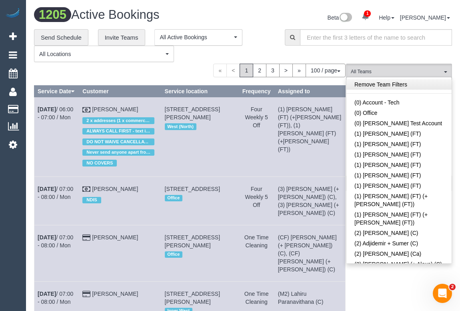
click at [390, 83] on link "Remove Team Filters" at bounding box center [398, 84] width 105 height 10
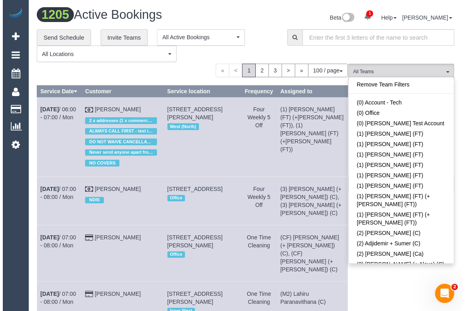
scroll to position [275, 0]
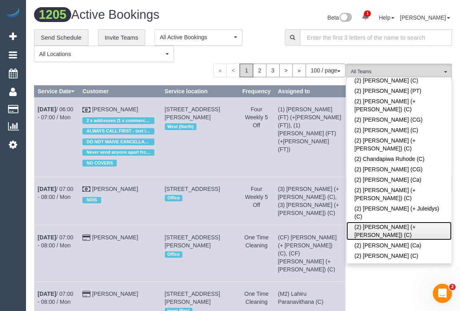
click at [391, 221] on link "(2) Daniela (+ Kevin) (C)" at bounding box center [398, 230] width 105 height 18
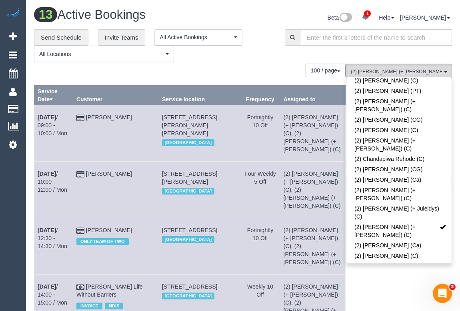
click at [251, 21] on div "Beta 1 Your Notifications You have 0 alerts × You have 1 to charge for 02/09/20…" at bounding box center [350, 18] width 215 height 21
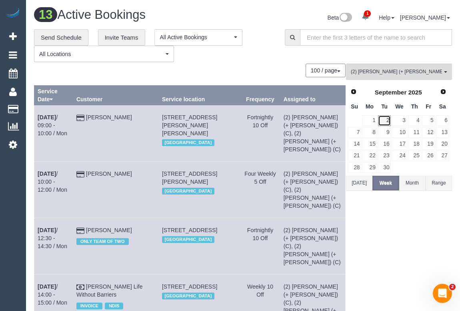
click at [387, 120] on link "2" at bounding box center [384, 120] width 13 height 11
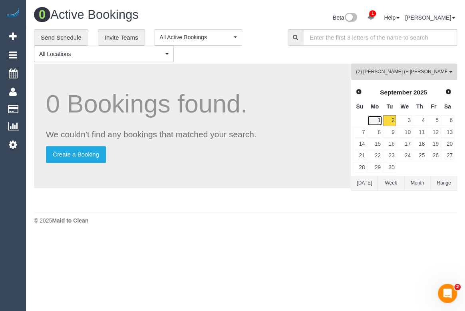
click at [377, 121] on link "1" at bounding box center [374, 120] width 15 height 11
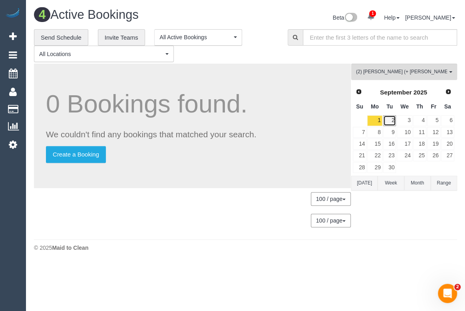
click at [389, 120] on link "2" at bounding box center [389, 120] width 13 height 11
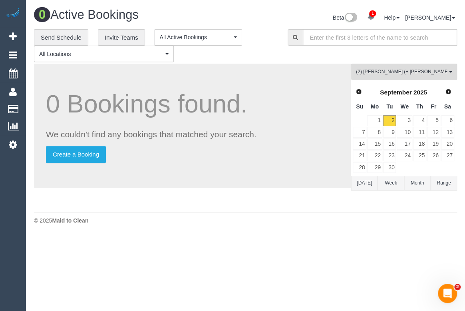
click at [369, 231] on div "0 Active Bookings Beta 1 Your Notifications You have 0 alerts × You have 1 to c…" at bounding box center [245, 118] width 439 height 236
click at [432, 77] on button "(2) Daniela (+ Kevin) (C) All Teams" at bounding box center [404, 72] width 106 height 16
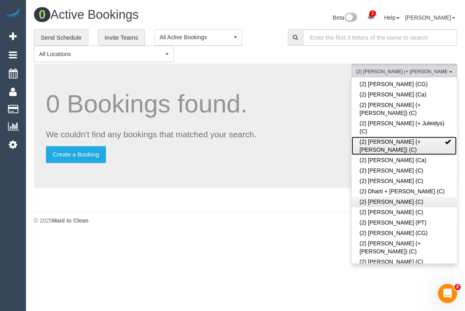
scroll to position [420, 0]
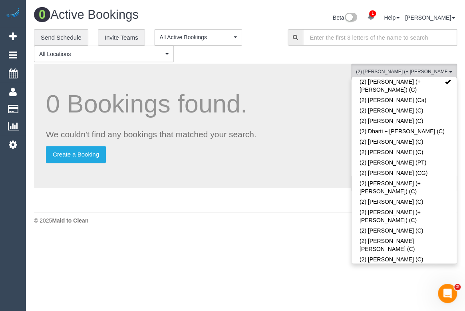
click at [387, 303] on link "(2) Kevin (+ Daniela) (C)" at bounding box center [404, 312] width 105 height 18
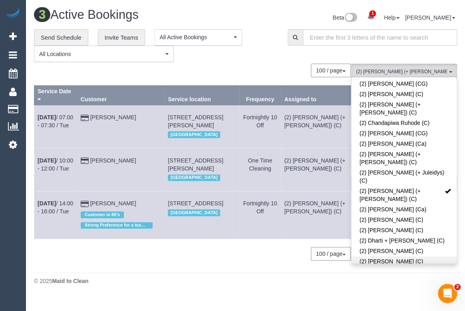
scroll to position [311, 0]
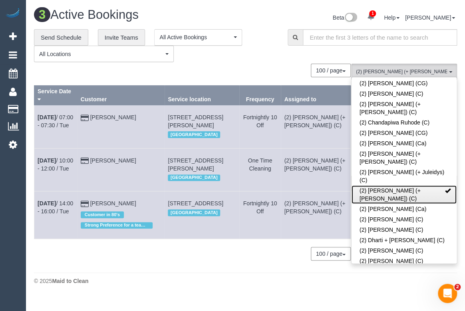
click at [445, 187] on span at bounding box center [448, 190] width 6 height 6
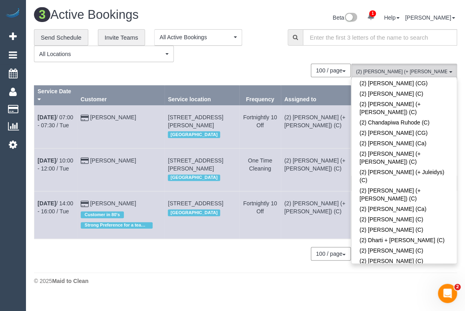
click at [232, 263] on div "3 Active Bookings Beta 1 Your Notifications You have 0 alerts × You have 1 to c…" at bounding box center [245, 148] width 439 height 296
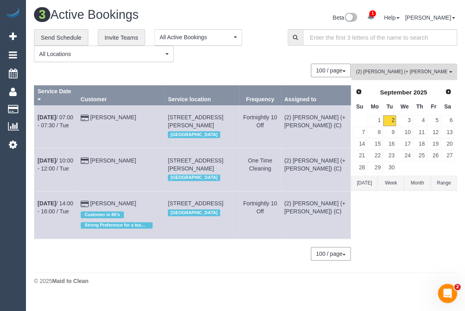
click at [249, 60] on div "**********" at bounding box center [155, 45] width 242 height 33
click at [383, 71] on span "(2) Kevin (+ Daniela) (C)" at bounding box center [401, 71] width 91 height 7
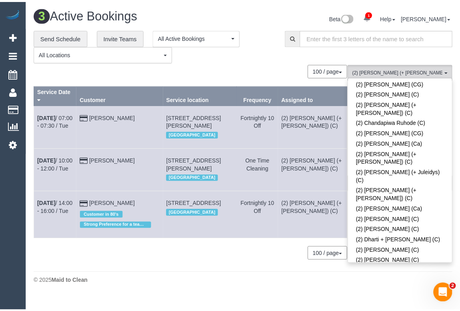
scroll to position [462, 0]
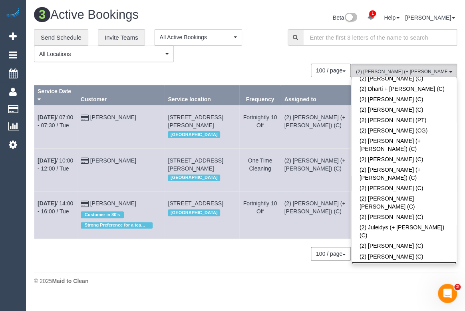
click at [445, 263] on span at bounding box center [448, 266] width 6 height 6
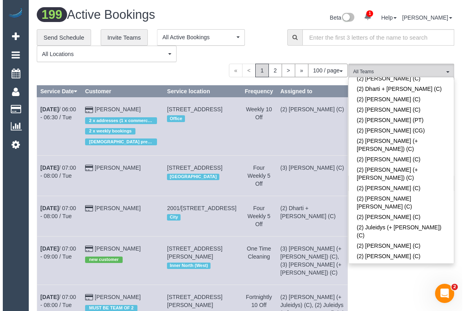
scroll to position [919, 0]
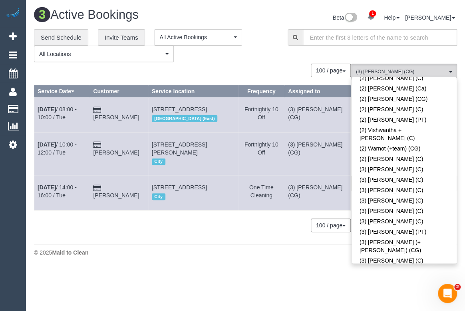
click at [179, 232] on div "100 / page 10 / page 20 / page 30 / page 40 / page 50 / page 100 / page" at bounding box center [192, 225] width 317 height 14
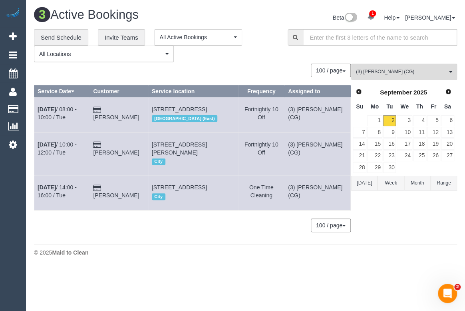
drag, startPoint x: 157, startPoint y: 193, endPoint x: 38, endPoint y: 188, distance: 118.5
click at [38, 188] on tr "Sep 2nd / 14:00 - 16:00 / Tue George Metson 35 Darling St, Unit 14, South Yarra…" at bounding box center [192, 192] width 317 height 35
copy tr "Sep 2nd / 14:00 - 16:00 / Tue George Metson"
click at [377, 122] on link "1" at bounding box center [374, 120] width 15 height 11
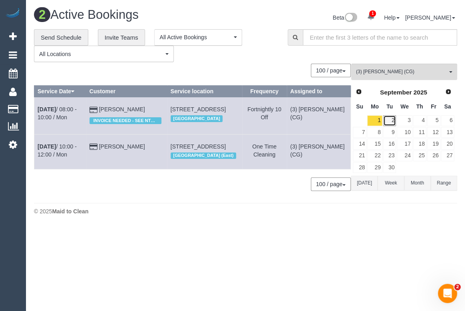
click at [391, 120] on link "2" at bounding box center [389, 120] width 13 height 11
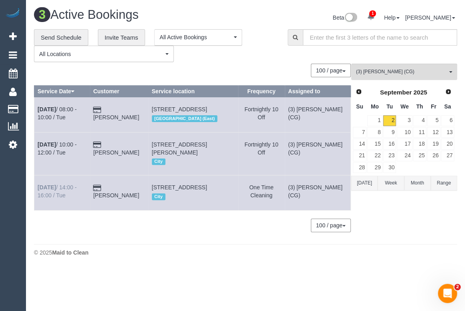
drag, startPoint x: 59, startPoint y: 203, endPoint x: 37, endPoint y: 194, distance: 23.8
click at [37, 194] on td "Sep 2nd / 14:00 - 16:00 / Tue" at bounding box center [62, 192] width 56 height 35
click at [116, 210] on td "George Metson" at bounding box center [119, 192] width 58 height 35
drag, startPoint x: 157, startPoint y: 193, endPoint x: 36, endPoint y: 198, distance: 121.6
click at [36, 198] on tr "Sep 2nd / 14:00 - 16:00 / Tue George Metson 35 Darling St, Unit 14, South Yarra…" at bounding box center [192, 192] width 317 height 35
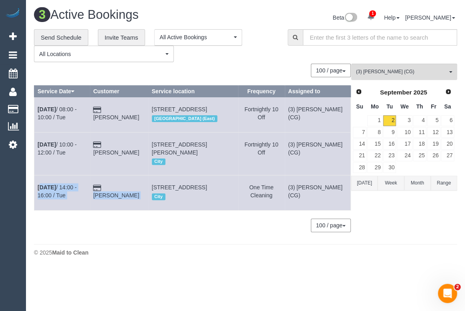
copy tr "Sep 2nd / 14:00 - 16:00 / Tue George Metson"
click at [235, 68] on div "100 / page 10 / page 20 / page 30 / page 40 / page 50 / page 100 / page" at bounding box center [192, 71] width 317 height 14
drag, startPoint x: 229, startPoint y: 243, endPoint x: 241, endPoint y: 246, distance: 12.2
click at [229, 232] on div "100 / page 10 / page 20 / page 30 / page 40 / page 50 / page 100 / page" at bounding box center [192, 225] width 317 height 14
click at [385, 239] on div "(3) Ashish Patel (CG) All Teams Remove Team Filters (0) Account - Tech (0) Offi…" at bounding box center [404, 152] width 106 height 176
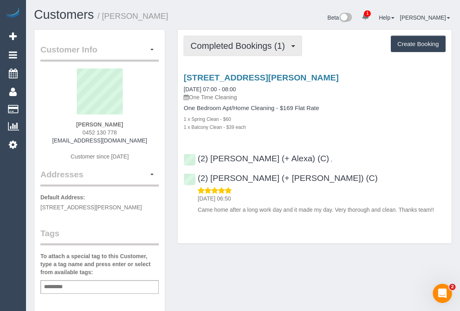
click at [233, 48] on span "Completed Bookings (1)" at bounding box center [239, 46] width 98 height 10
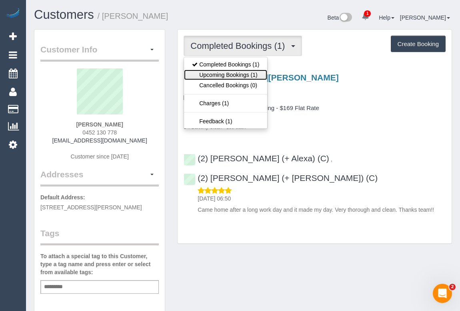
click at [230, 74] on link "Upcoming Bookings (1)" at bounding box center [225, 75] width 83 height 10
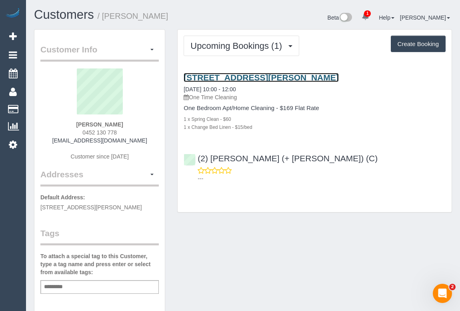
click at [249, 74] on link "[STREET_ADDRESS][PERSON_NAME]" at bounding box center [260, 77] width 155 height 9
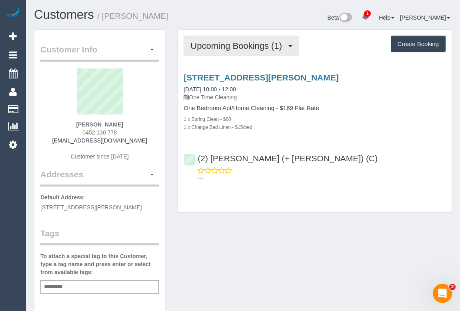
click at [209, 48] on span "Upcoming Bookings (1)" at bounding box center [238, 46] width 96 height 10
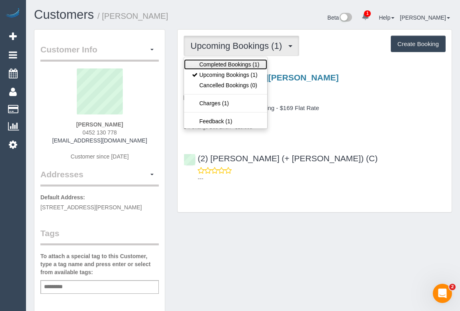
click at [217, 64] on link "Completed Bookings (1)" at bounding box center [225, 64] width 83 height 10
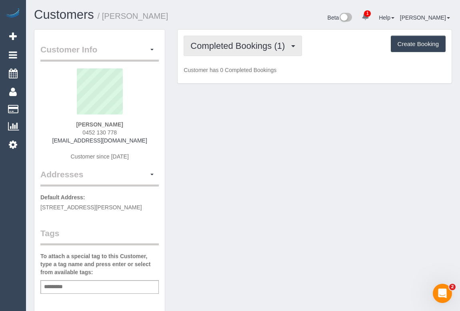
click at [226, 47] on span "Completed Bookings (1)" at bounding box center [239, 46] width 98 height 10
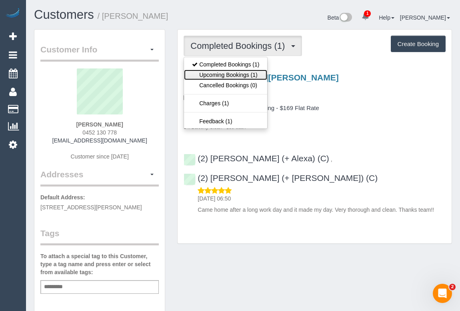
click at [218, 72] on link "Upcoming Bookings (1)" at bounding box center [225, 75] width 83 height 10
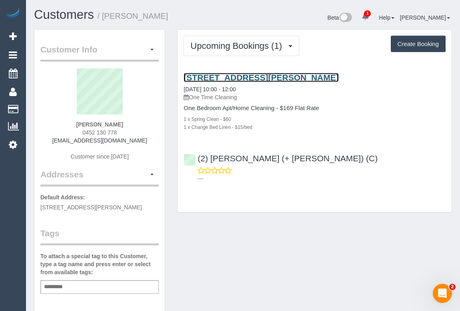
click at [260, 76] on link "[STREET_ADDRESS][PERSON_NAME]" at bounding box center [260, 77] width 155 height 9
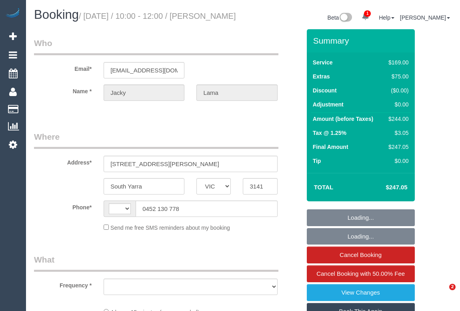
select select "VIC"
select select "object:291"
select select "number:28"
select select "number:14"
select select "number:19"
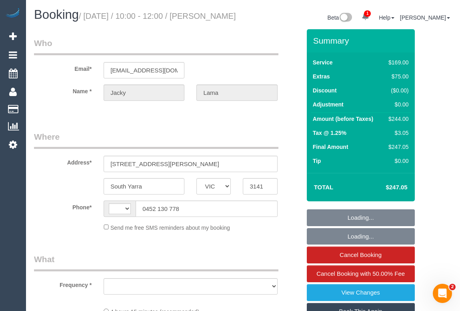
select select "number:24"
select select "number:33"
select select "number:26"
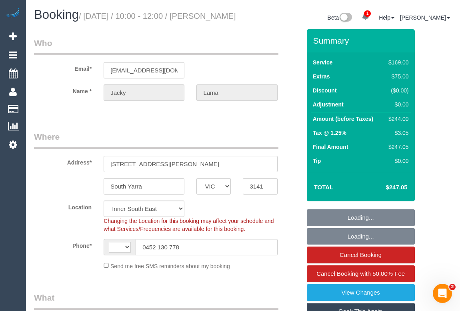
select select "object:694"
select select "string:AU"
select select "string:stripe-pm_1QWtbO2GScqysDRVDSFvyuVe"
select select "spot1"
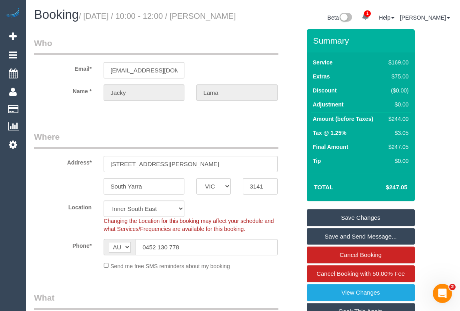
scroll to position [145, 0]
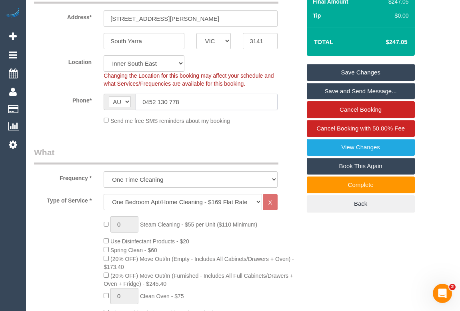
drag, startPoint x: 173, startPoint y: 111, endPoint x: 100, endPoint y: 110, distance: 73.2
click at [100, 110] on div "AF AL DZ AD AO AI AQ AG AR AM AW AU AT AZ BS BH BD BB BY BE BZ BJ BM BT BO BA B…" at bounding box center [190, 102] width 185 height 16
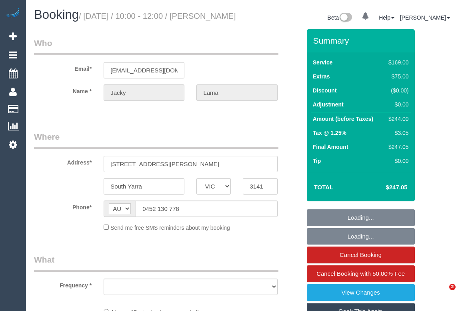
select select "VIC"
select select "string:stripe-pm_1QWtbO2GScqysDRVDSFvyuVe"
select select "number:28"
select select "number:14"
select select "number:19"
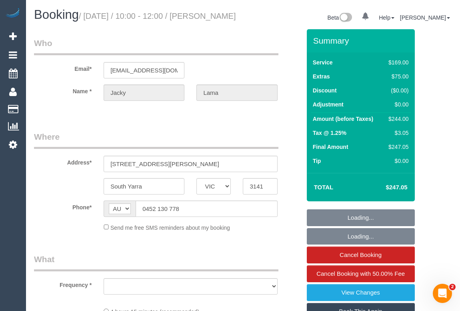
select select "number:24"
select select "number:33"
select select "number:26"
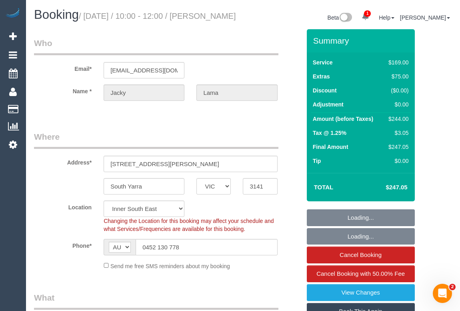
select select "object:1358"
select select "spot1"
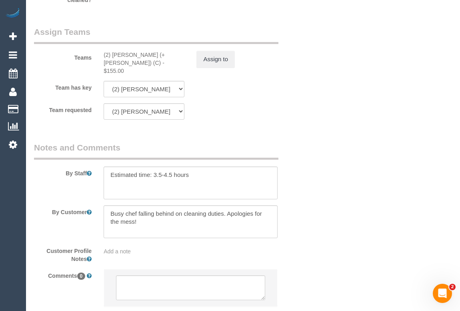
scroll to position [1318, 0]
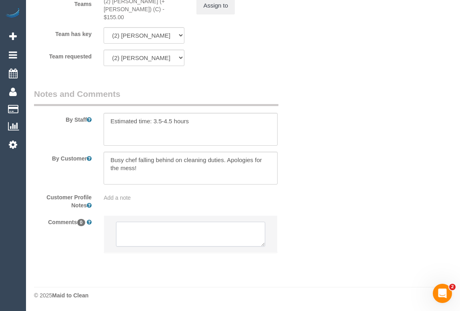
click at [150, 230] on textarea at bounding box center [190, 233] width 149 height 25
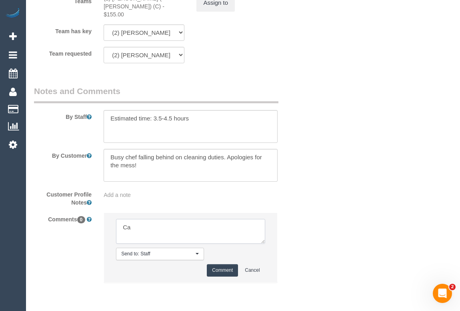
type textarea "C"
type textarea "Customer agreed to pay parking - via call."
click at [227, 271] on button "Comment" at bounding box center [222, 270] width 31 height 12
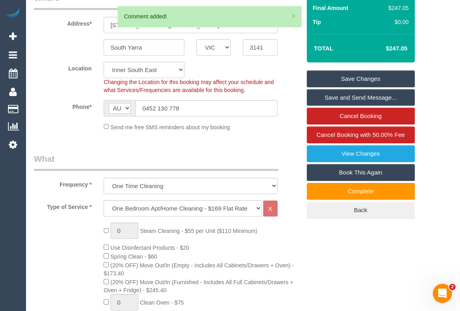
scroll to position [83, 0]
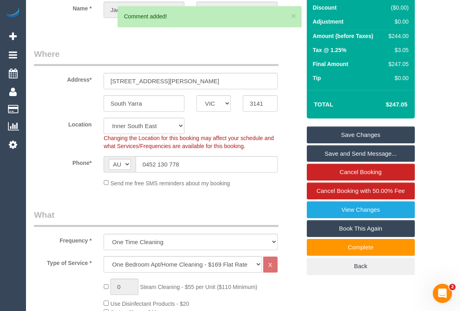
click at [343, 143] on link "Save Changes" at bounding box center [361, 134] width 108 height 17
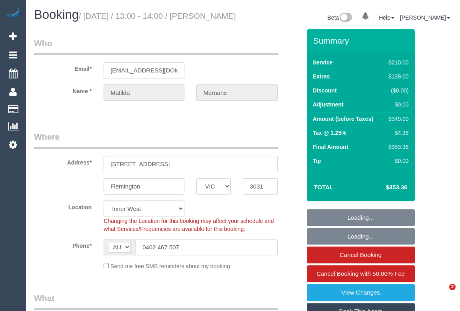
select select "VIC"
select select "string:stripe-pm_1RsFsd2GScqysDRVgSeO7wtR"
select select "number:29"
select select "number:14"
select select "number:18"
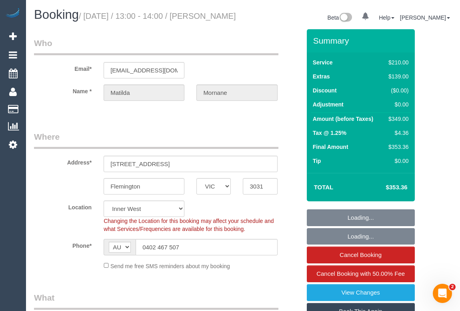
select select "number:24"
select select "number:13"
select select "object:734"
select select "180"
select select "object:1583"
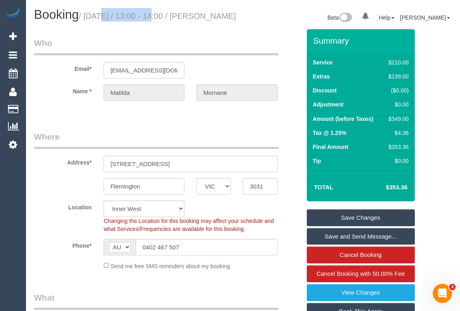
drag, startPoint x: 86, startPoint y: 16, endPoint x: 145, endPoint y: 16, distance: 58.8
click at [145, 16] on small "/ [DATE] / 13:00 - 14:00 / [PERSON_NAME]" at bounding box center [157, 16] width 157 height 9
copy small "[DATE]"
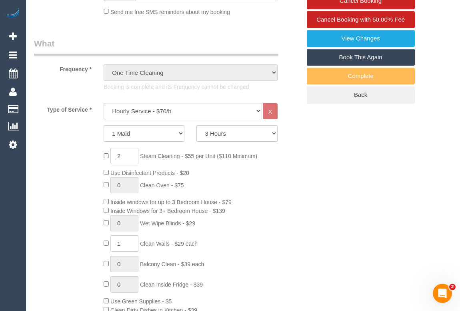
scroll to position [291, 0]
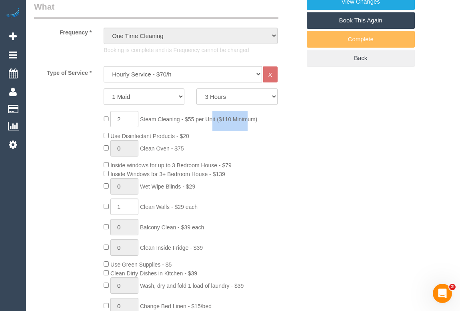
drag, startPoint x: 143, startPoint y: 126, endPoint x: 181, endPoint y: 128, distance: 38.8
click at [181, 122] on span "Steam Cleaning - $55 per Unit ($110 Minimum)" at bounding box center [198, 119] width 117 height 6
copy span "Steam Cleaning"
drag, startPoint x: 143, startPoint y: 216, endPoint x: 172, endPoint y: 214, distance: 29.3
click at [172, 210] on span "Clean Walls - $29 each" at bounding box center [169, 206] width 58 height 6
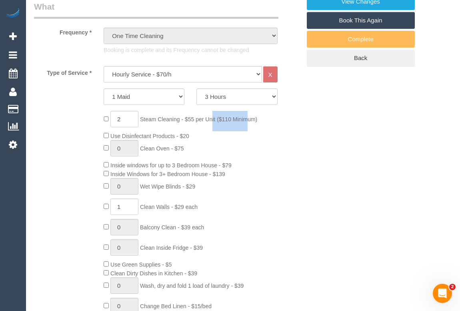
copy span "Clean Walls"
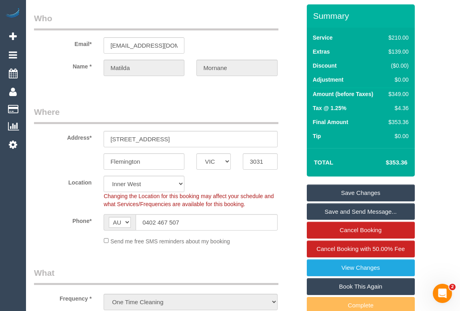
scroll to position [0, 0]
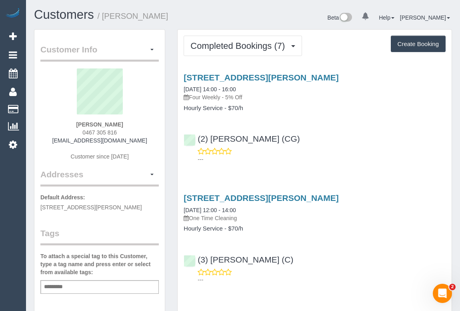
drag, startPoint x: 68, startPoint y: 140, endPoint x: 145, endPoint y: 142, distance: 77.2
click at [145, 142] on div "[PERSON_NAME] 0467 305 816 [EMAIL_ADDRESS][DOMAIN_NAME] Customer since [DATE]" at bounding box center [99, 118] width 118 height 100
copy link "[EMAIL_ADDRESS][DOMAIN_NAME]"
click at [339, 147] on div "---" at bounding box center [314, 155] width 262 height 16
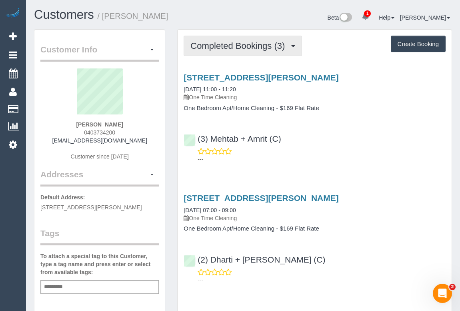
click at [242, 49] on span "Completed Bookings (3)" at bounding box center [239, 46] width 98 height 10
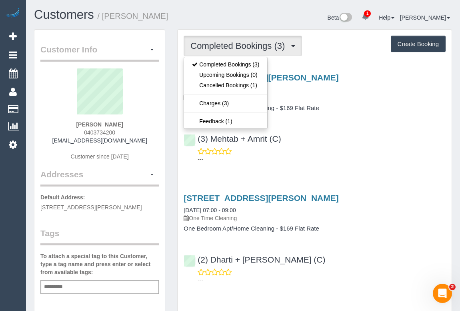
click at [379, 143] on div "(3) Mehtab + Amrit (C) ---" at bounding box center [314, 145] width 274 height 36
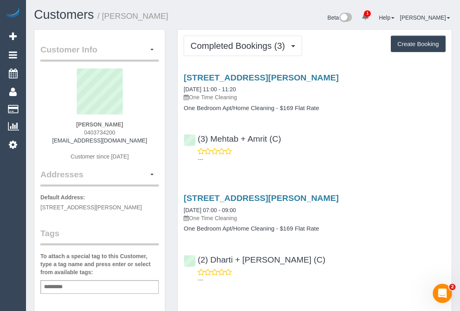
drag, startPoint x: 81, startPoint y: 130, endPoint x: 138, endPoint y: 130, distance: 56.8
click at [138, 130] on div "Andrew Banks 0403734200 andrewbanks312@gmail.com Customer since 2025" at bounding box center [99, 118] width 118 height 100
copy span "0403734200"
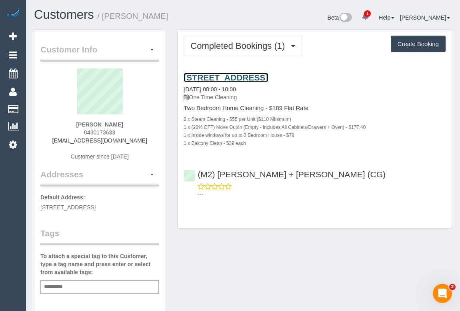
click at [241, 77] on link "3/1a Balmoral Ave, Brunswick East, VIC 3057" at bounding box center [225, 77] width 84 height 9
click at [248, 228] on div "Completed Bookings (1) Completed Bookings (1) Upcoming Bookings (0) Cancelled B…" at bounding box center [314, 132] width 287 height 207
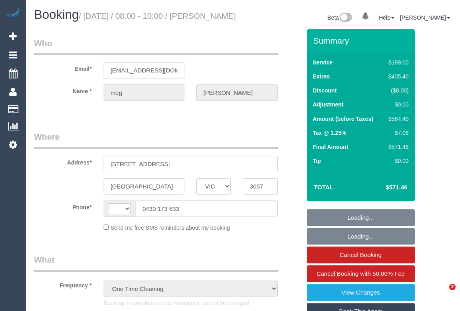
select select "VIC"
select select "string:stripe-pm_1S0cmp2GScqysDRV79EpzOAO"
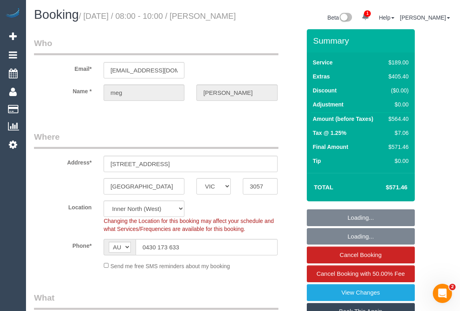
select select "string:AU"
select select "object:691"
select select "number:28"
select select "number:14"
select select "number:19"
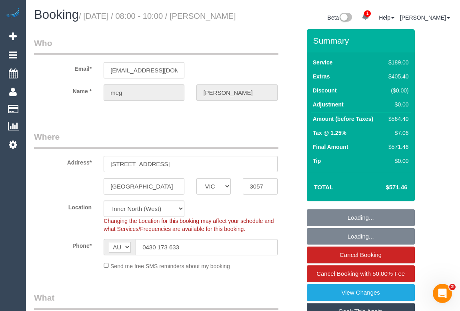
select select "number:25"
select select "number:35"
select select "number:12"
select select "spot1"
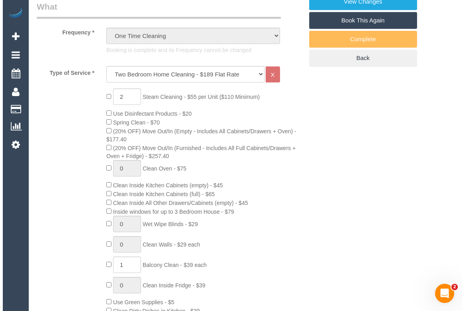
scroll to position [109, 0]
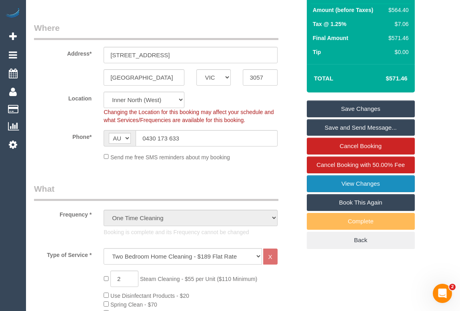
click at [346, 191] on link "View Changes" at bounding box center [361, 183] width 108 height 17
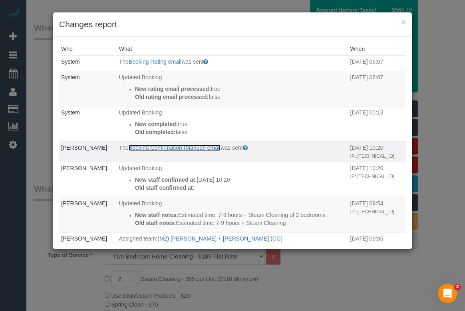
click at [174, 147] on link "Booking Confirmation (Manual) email" at bounding box center [175, 147] width 92 height 6
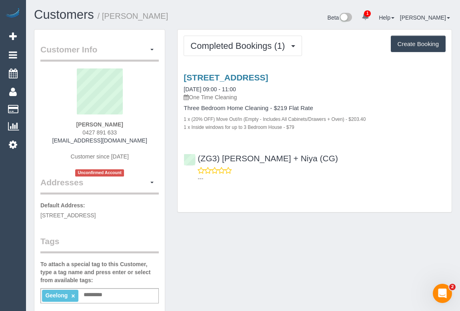
click at [257, 236] on div "Customer Info Edit Contact Info Send Message Email Preferences Special Sales Ta…" at bounding box center [243, 301] width 430 height 545
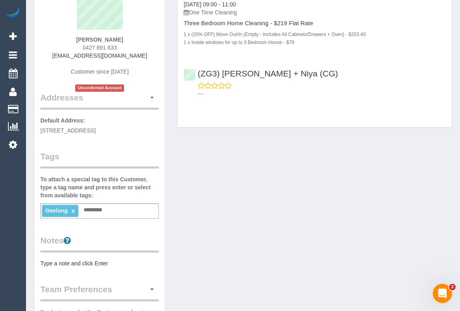
scroll to position [36, 0]
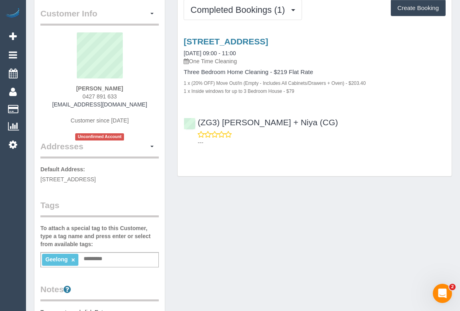
drag, startPoint x: 79, startPoint y: 94, endPoint x: 136, endPoint y: 92, distance: 56.8
click at [136, 92] on div "Riley Stephens 0427 891 633 rjstephens@outlook.com.au Customer since 2025 Uncon…" at bounding box center [99, 86] width 118 height 108
copy span "0427 891 633"
click at [334, 235] on div "Customer Info Edit Contact Info Send Message Email Preferences Special Sales Ta…" at bounding box center [243, 265] width 430 height 545
drag, startPoint x: 68, startPoint y: 85, endPoint x: 143, endPoint y: 82, distance: 75.2
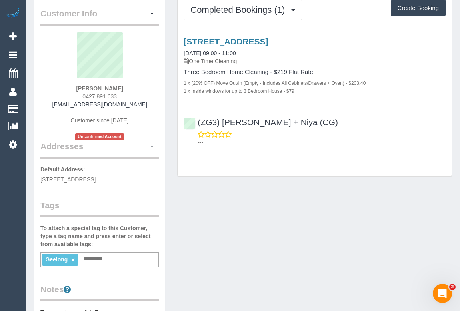
click at [143, 82] on div "Riley Stephens 0427 891 633 rjstephens@outlook.com.au Customer since 2025 Uncon…" at bounding box center [99, 86] width 118 height 108
copy div
drag, startPoint x: 123, startPoint y: 90, endPoint x: 78, endPoint y: 88, distance: 45.2
click at [78, 88] on div "Riley Stephens 0427 891 633 rjstephens@outlook.com.au Customer since 2025 Uncon…" at bounding box center [99, 86] width 118 height 108
copy strong "Riley Stephens"
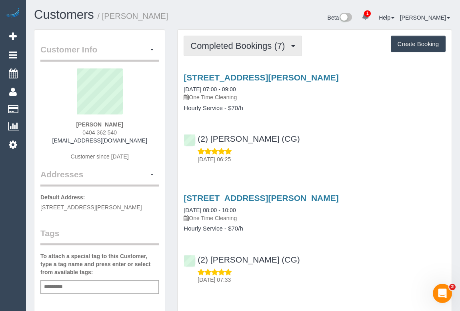
click at [249, 42] on span "Completed Bookings (7)" at bounding box center [239, 46] width 98 height 10
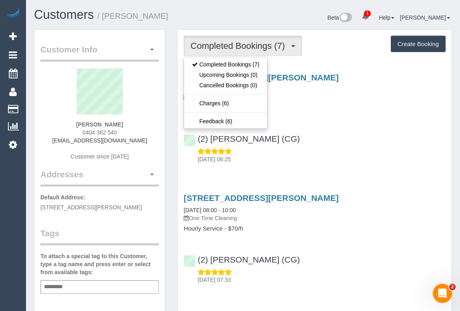
click at [395, 124] on div "[STREET_ADDRESS][PERSON_NAME] [DATE] 07:00 - 09:00 One Time Cleaning Hourly Ser…" at bounding box center [314, 116] width 274 height 101
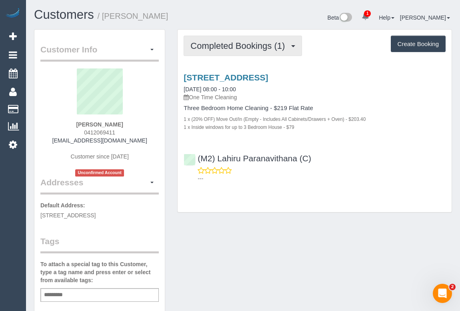
click at [239, 42] on span "Completed Bookings (1)" at bounding box center [239, 46] width 98 height 10
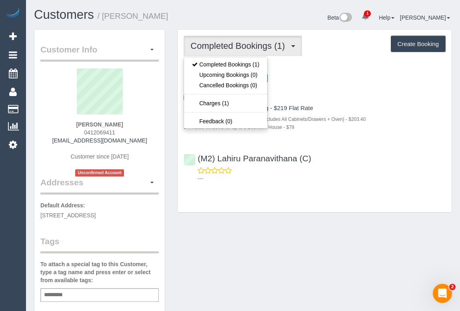
click at [359, 147] on div "(M2) Lahiru Paranavithana (C) ---" at bounding box center [314, 165] width 274 height 36
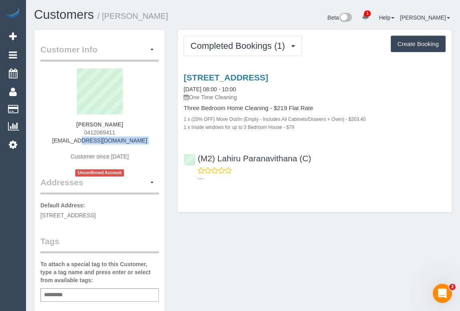
drag, startPoint x: 69, startPoint y: 141, endPoint x: 126, endPoint y: 146, distance: 56.6
click at [126, 146] on div "Elizabrth McNulty 0412069411 emcnult26@gmail.com Customer since 2025 Unconfirme…" at bounding box center [99, 122] width 118 height 108
copy div "emcnult26@gmail.com"
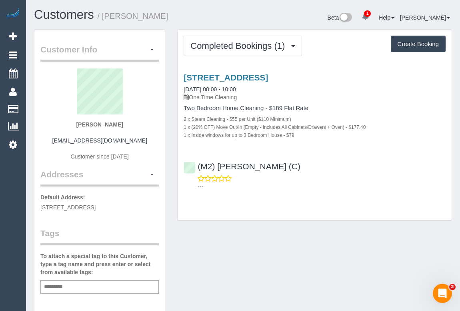
drag, startPoint x: 55, startPoint y: 139, endPoint x: 149, endPoint y: 142, distance: 94.4
click at [149, 142] on div "[PERSON_NAME] [EMAIL_ADDRESS][DOMAIN_NAME] Customer since [DATE]" at bounding box center [99, 118] width 118 height 100
copy link "[EMAIL_ADDRESS][DOMAIN_NAME]"
click at [265, 276] on div "Customer Info Edit Contact Info Send Message Email Preferences Special Sales Ta…" at bounding box center [243, 297] width 430 height 536
click at [233, 265] on div "Customer Info Edit Contact Info Send Message Email Preferences Special Sales Ta…" at bounding box center [243, 297] width 430 height 536
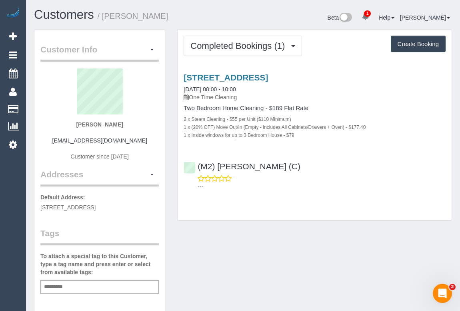
click at [309, 233] on div "Customer Info Edit Contact Info Send Message Email Preferences Special Sales Ta…" at bounding box center [243, 297] width 430 height 536
click at [383, 274] on div "Customer Info Edit Contact Info Send Message Email Preferences Special Sales Ta…" at bounding box center [243, 297] width 430 height 536
click at [213, 263] on div "Customer Info Edit Contact Info Send Message Email Preferences Special Sales Ta…" at bounding box center [243, 297] width 430 height 536
click at [222, 260] on div "Customer Info Edit Contact Info Send Message Email Preferences Special Sales Ta…" at bounding box center [243, 297] width 430 height 536
click at [276, 272] on div "Customer Info Edit Contact Info Send Message Email Preferences Special Sales Ta…" at bounding box center [243, 297] width 430 height 536
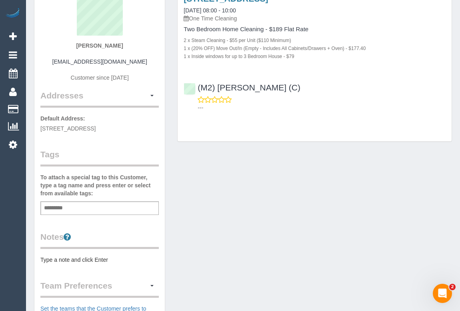
scroll to position [109, 0]
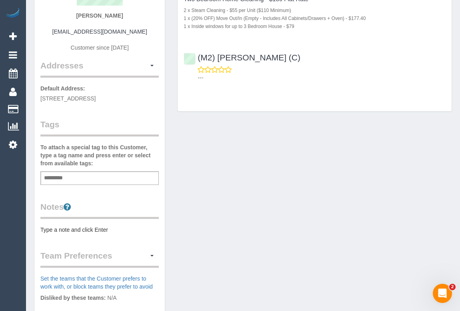
click at [86, 184] on div "Add a tag" at bounding box center [99, 178] width 118 height 14
click at [230, 199] on div "Customer Info Edit Contact Info Send Message Email Preferences Special Sales Ta…" at bounding box center [243, 188] width 430 height 536
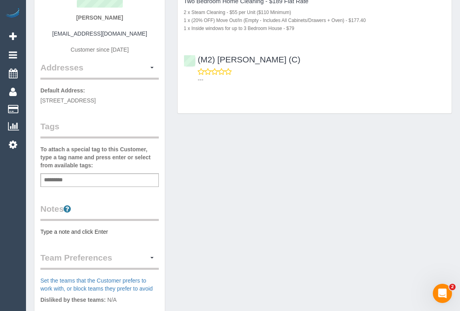
scroll to position [0, 0]
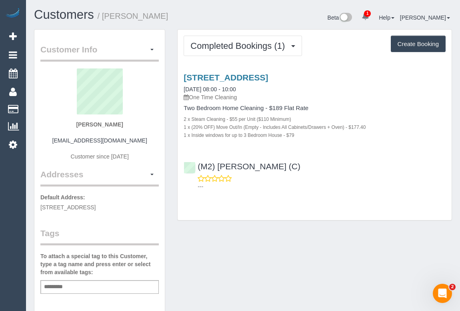
drag, startPoint x: 56, startPoint y: 136, endPoint x: 152, endPoint y: 140, distance: 95.6
click at [152, 140] on div "Leonidas NITEREKA leonitereka@westnet.com.au Customer since 2025" at bounding box center [99, 118] width 118 height 100
copy link "leonitereka@westnet.com.au"
click at [53, 146] on div "Leonidas NITEREKA leonitereka@westnet.com.au Customer since 2025" at bounding box center [99, 118] width 118 height 100
drag, startPoint x: 56, startPoint y: 141, endPoint x: 140, endPoint y: 142, distance: 84.4
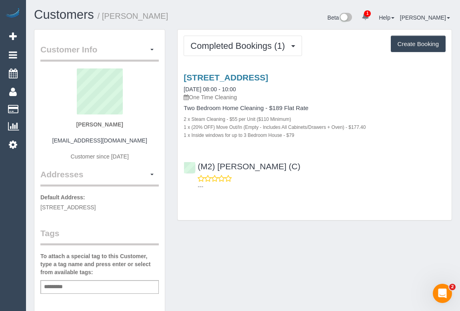
click at [140, 142] on div "Leonidas NITEREKA leonitereka@westnet.com.au Customer since 2025" at bounding box center [99, 118] width 118 height 100
copy link "leonitereka@westnet.com.au"
click at [210, 244] on div "Customer Info Edit Contact Info Send Message Email Preferences Special Sales Ta…" at bounding box center [243, 297] width 430 height 536
drag, startPoint x: 52, startPoint y: 140, endPoint x: 151, endPoint y: 139, distance: 99.5
click at [151, 139] on div "Leonidas NITEREKA leonitereka@westnet.com.au Customer since 2025" at bounding box center [99, 118] width 118 height 100
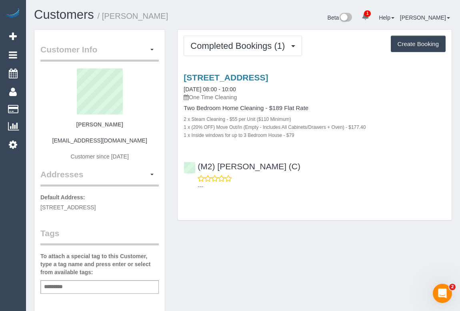
copy link "leonitereka@westnet.com.au"
click at [375, 277] on div "Customer Info Edit Contact Info Send Message Email Preferences Special Sales Ta…" at bounding box center [243, 297] width 430 height 536
drag, startPoint x: 48, startPoint y: 144, endPoint x: 145, endPoint y: 142, distance: 97.2
click at [145, 142] on div "Leonidas NITEREKA leonitereka@westnet.com.au Customer since 2025" at bounding box center [99, 118] width 118 height 100
click at [148, 146] on div "Leonidas NITEREKA leonitereka@westnet.com.au Customer since 2025" at bounding box center [99, 118] width 118 height 100
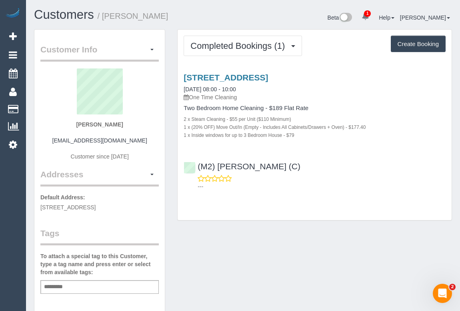
drag, startPoint x: 57, startPoint y: 141, endPoint x: 145, endPoint y: 142, distance: 88.4
click at [145, 142] on div "Leonidas NITEREKA leonitereka@westnet.com.au Customer since 2025" at bounding box center [99, 118] width 118 height 100
click at [250, 233] on div "Customer Info Edit Contact Info Send Message Email Preferences Special Sales Ta…" at bounding box center [243, 297] width 430 height 536
drag, startPoint x: 70, startPoint y: 121, endPoint x: 152, endPoint y: 124, distance: 82.8
click at [152, 124] on div "Leonidas NITEREKA leonitereka@westnet.com.au Customer since 2025" at bounding box center [99, 118] width 118 height 100
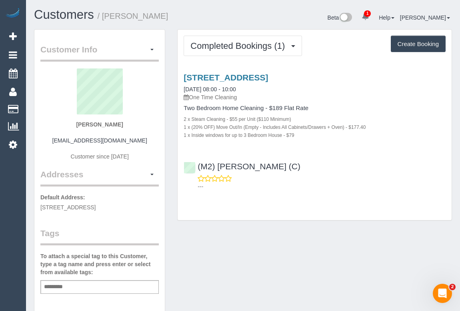
copy strong "Leonidas NITEREKA"
drag, startPoint x: 305, startPoint y: 165, endPoint x: 195, endPoint y: 161, distance: 110.0
click at [195, 161] on div "(M2) Darshan Gevariya (C) ---" at bounding box center [314, 173] width 274 height 36
copy link "(M2) Darshan Gevariya (C)"
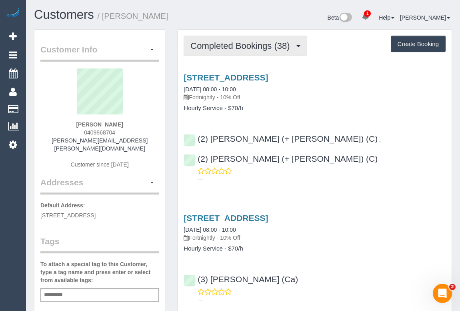
click at [230, 45] on span "Completed Bookings (38)" at bounding box center [241, 46] width 103 height 10
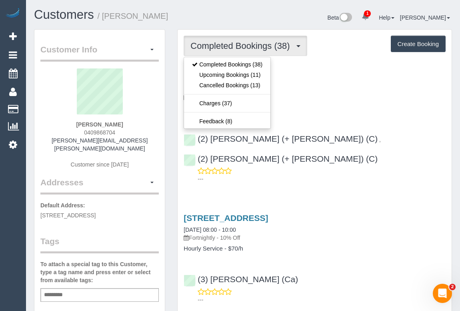
click at [304, 102] on div "10 Prospect Street, Essendon West, VIC 3040 30/08/2025 08:00 - 10:00 Fortnightl…" at bounding box center [314, 92] width 274 height 39
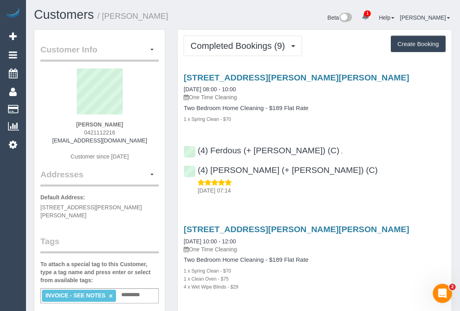
drag, startPoint x: 86, startPoint y: 130, endPoint x: 146, endPoint y: 130, distance: 59.6
click at [146, 130] on div "[PERSON_NAME] 0421112216 [EMAIL_ADDRESS][DOMAIN_NAME] Customer since [DATE]" at bounding box center [99, 118] width 118 height 100
copy span "0421112216"
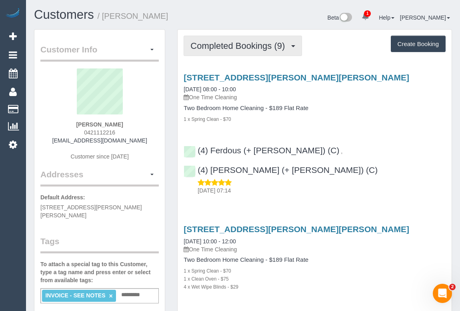
click at [227, 42] on span "Completed Bookings (9)" at bounding box center [239, 46] width 98 height 10
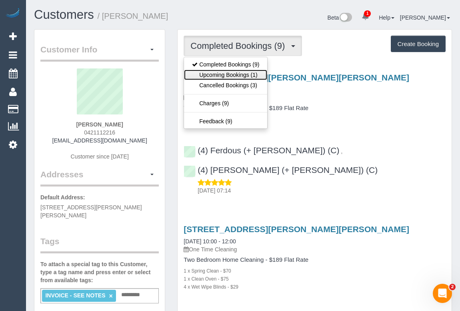
click at [229, 72] on link "Upcoming Bookings (1)" at bounding box center [225, 75] width 83 height 10
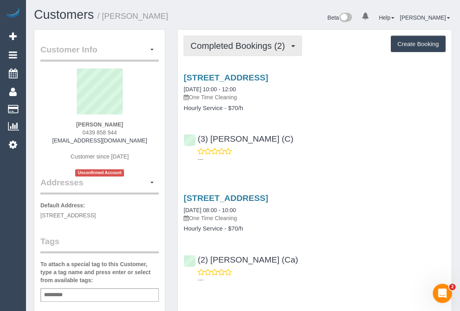
click at [227, 46] on span "Completed Bookings (2)" at bounding box center [239, 46] width 98 height 10
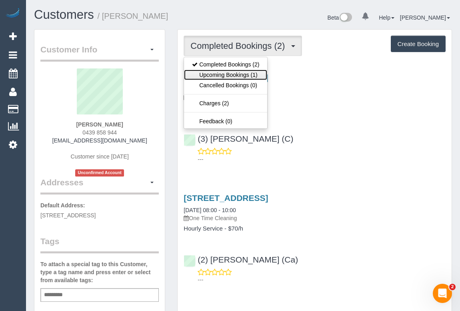
click at [223, 71] on link "Upcoming Bookings (1)" at bounding box center [225, 75] width 83 height 10
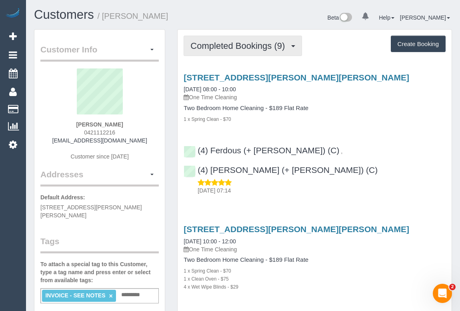
click at [240, 45] on span "Completed Bookings (9)" at bounding box center [239, 46] width 98 height 10
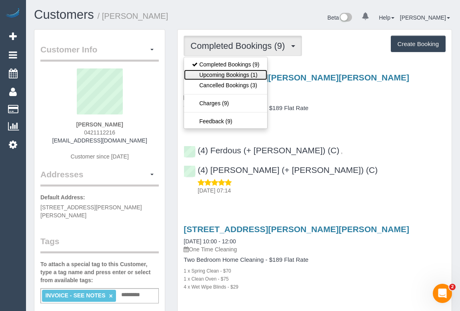
click at [231, 78] on link "Upcoming Bookings (1)" at bounding box center [225, 75] width 83 height 10
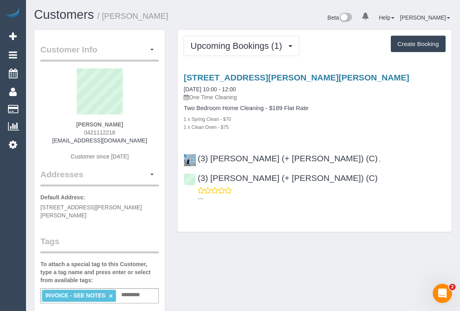
click at [341, 136] on div "[STREET_ADDRESS][PERSON_NAME][PERSON_NAME] [DATE] 10:00 - 12:00 One Time Cleani…" at bounding box center [314, 136] width 274 height 140
drag, startPoint x: 82, startPoint y: 134, endPoint x: 131, endPoint y: 132, distance: 49.6
click at [131, 132] on div "[PERSON_NAME] 0421112216 [EMAIL_ADDRESS][DOMAIN_NAME] Customer since [DATE]" at bounding box center [99, 118] width 118 height 100
copy span "0421112216"
